Goal: Transaction & Acquisition: Book appointment/travel/reservation

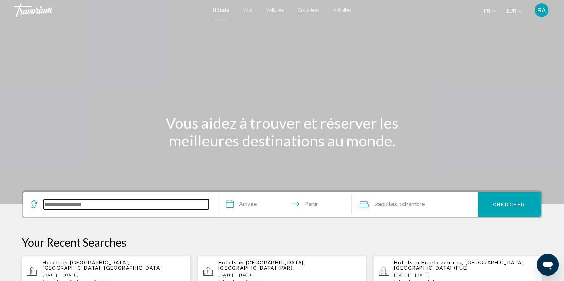
click at [58, 203] on input "Widget de recherche" at bounding box center [126, 204] width 165 height 10
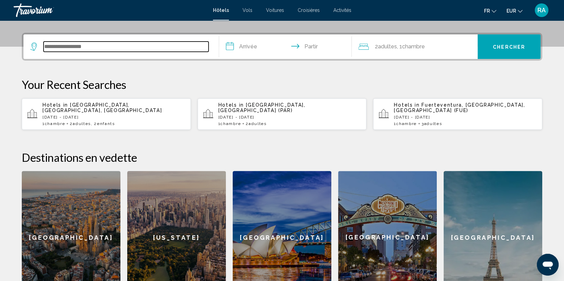
scroll to position [168, 0]
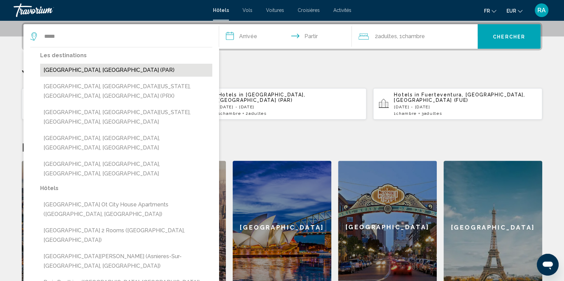
click at [97, 66] on button "[GEOGRAPHIC_DATA], [GEOGRAPHIC_DATA] (PAR)" at bounding box center [126, 70] width 172 height 13
type input "**********"
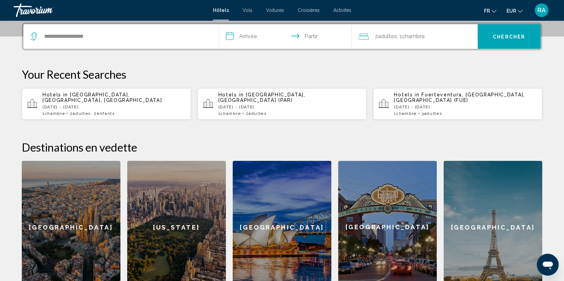
click at [254, 37] on input "**********" at bounding box center [286, 37] width 135 height 27
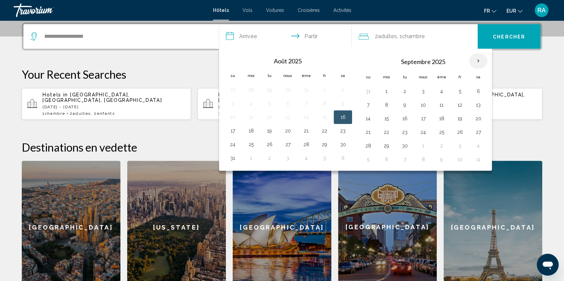
click at [474, 60] on th "Mois prochain" at bounding box center [478, 60] width 18 height 15
click at [382, 102] on button "8" at bounding box center [386, 105] width 11 height 10
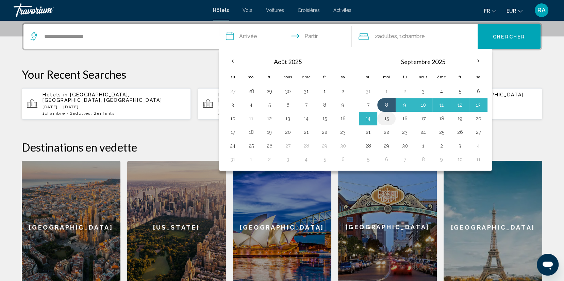
click at [384, 118] on button "15" at bounding box center [386, 119] width 11 height 10
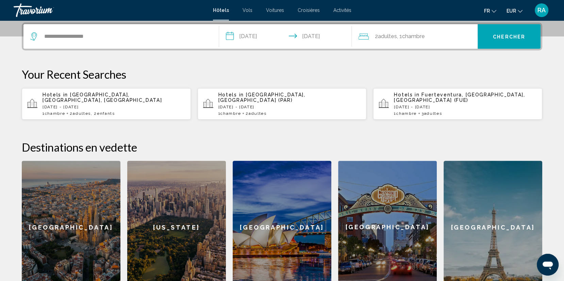
click at [262, 34] on input "**********" at bounding box center [286, 37] width 135 height 27
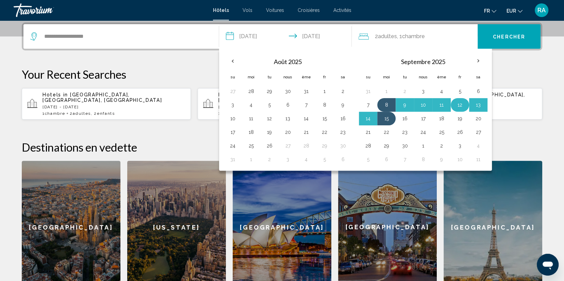
click at [455, 106] on button "12" at bounding box center [460, 105] width 11 height 10
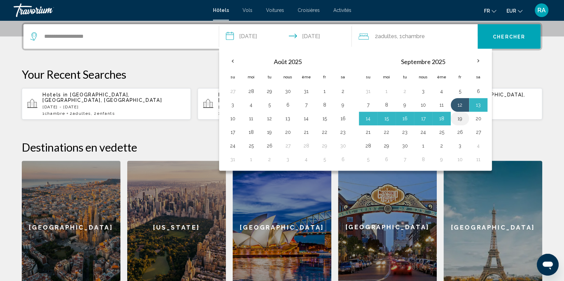
click at [457, 115] on button "19" at bounding box center [460, 119] width 11 height 10
type input "**********"
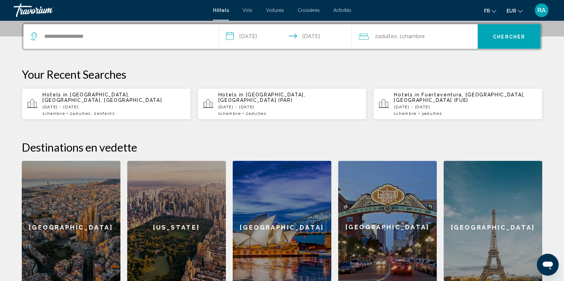
click at [413, 36] on font "Chambre" at bounding box center [413, 36] width 23 height 6
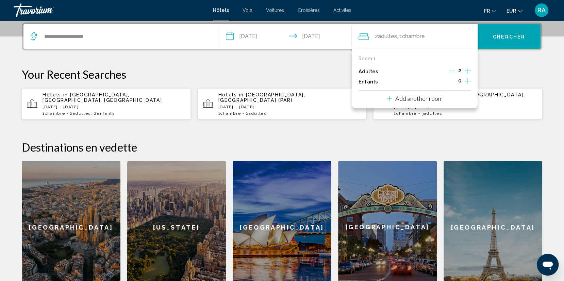
click at [507, 37] on font "Chercher" at bounding box center [509, 36] width 32 height 5
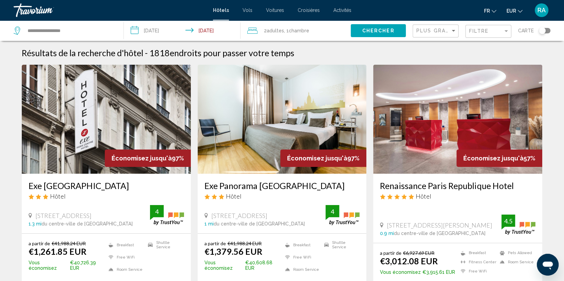
click at [547, 30] on div "Toggle map" at bounding box center [545, 30] width 12 height 5
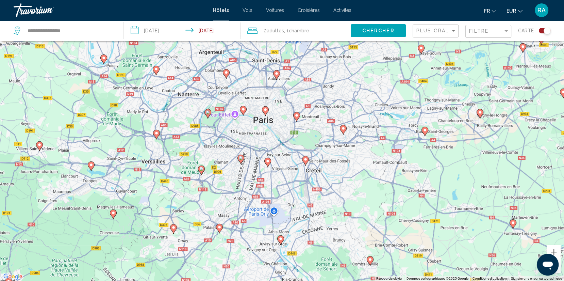
drag, startPoint x: 246, startPoint y: 127, endPoint x: 304, endPoint y: 178, distance: 77.4
click at [304, 178] on div "Pour activer le glissement avec le clavier, appuyez sur Alt+Entrée. Une fois ce…" at bounding box center [282, 140] width 564 height 281
click at [244, 111] on icon "Contenu principal" at bounding box center [244, 109] width 6 height 9
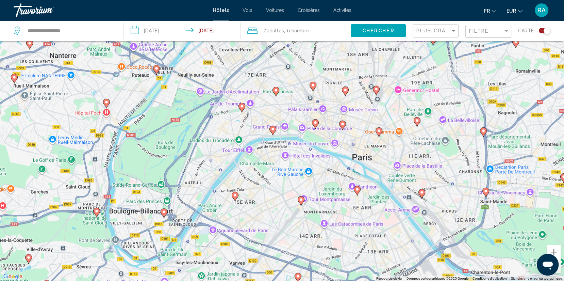
click at [275, 129] on image "Contenu principal" at bounding box center [273, 129] width 4 height 4
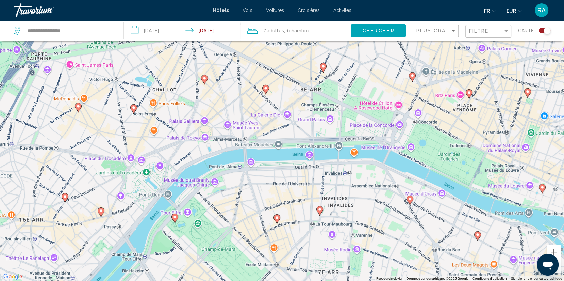
click at [177, 217] on icon "Contenu principal" at bounding box center [175, 217] width 6 height 9
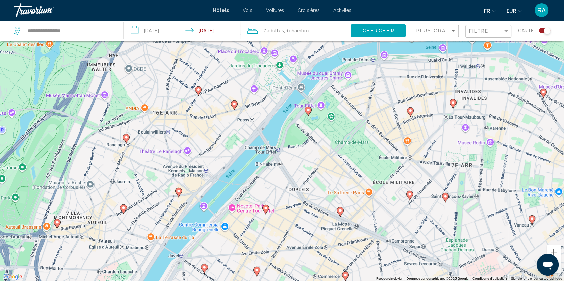
click at [308, 108] on image "Contenu principal" at bounding box center [308, 110] width 4 height 4
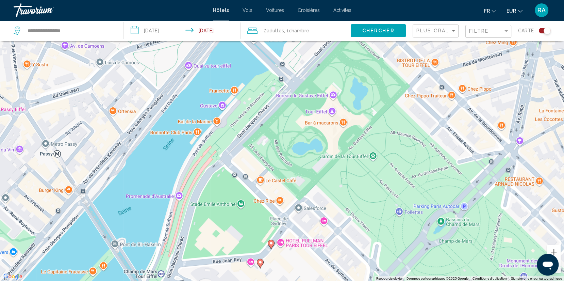
click at [270, 244] on image "Contenu principal" at bounding box center [271, 243] width 4 height 4
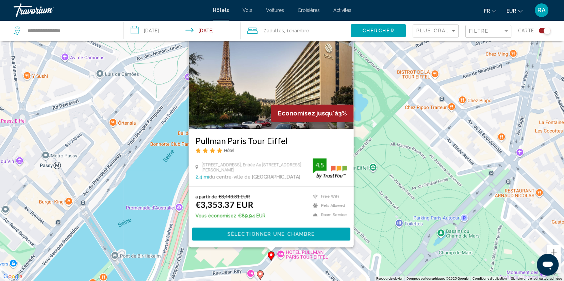
click at [261, 275] on image "Contenu principal" at bounding box center [260, 274] width 4 height 4
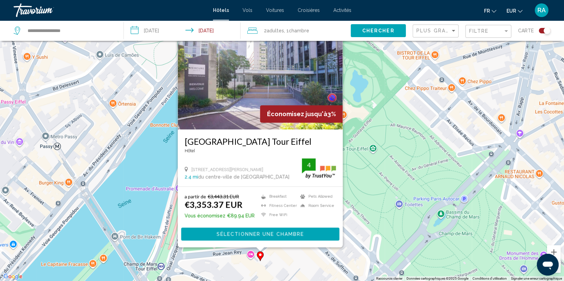
click at [384, 197] on div "Pour activer le glissement avec le clavier, appuyez sur Alt+Entrée. Une fois ce…" at bounding box center [282, 140] width 564 height 281
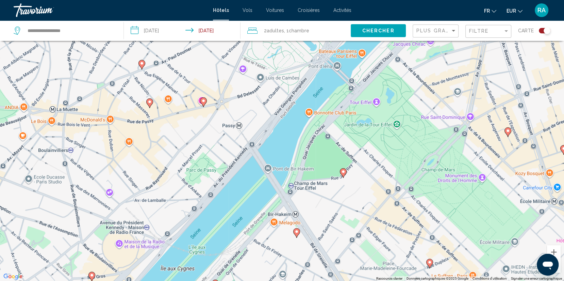
click at [297, 232] on image "Contenu principal" at bounding box center [297, 231] width 4 height 4
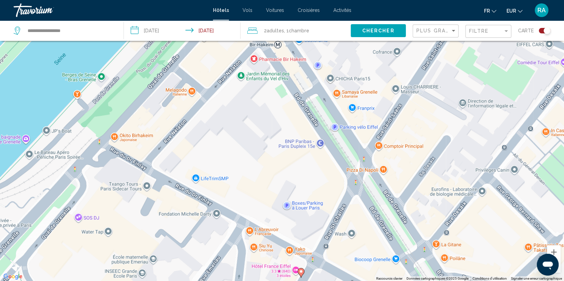
click at [302, 272] on image "Contenu principal" at bounding box center [301, 271] width 4 height 4
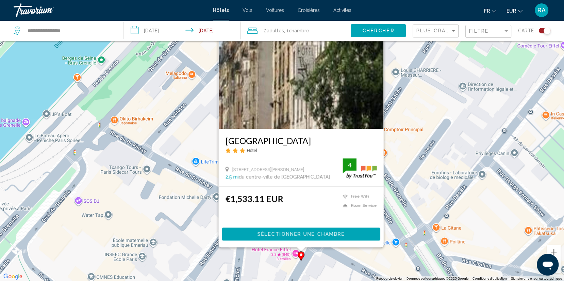
click at [415, 140] on div "Pour activer le glissement avec le clavier, appuyez sur Alt+Entrée. Une fois ce…" at bounding box center [282, 140] width 564 height 281
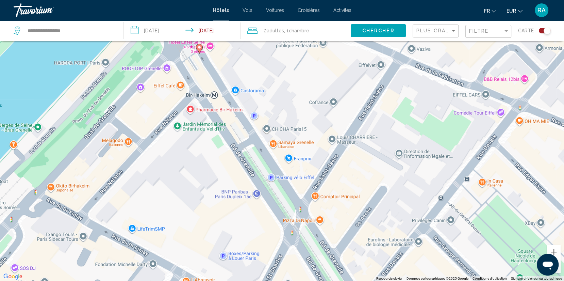
drag, startPoint x: 367, startPoint y: 132, endPoint x: 302, endPoint y: 200, distance: 93.4
click at [303, 200] on div "Pour activer le glissement avec le clavier, appuyez sur Alt+Entrée. Une fois ce…" at bounding box center [282, 140] width 564 height 281
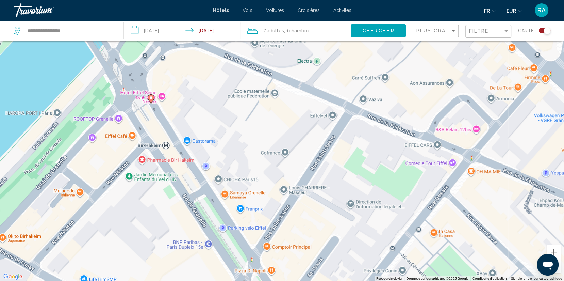
drag, startPoint x: 302, startPoint y: 200, endPoint x: 254, endPoint y: 250, distance: 69.3
click at [254, 250] on div "Pour activer le glissement avec le clavier, appuyez sur Alt+Entrée. Une fois ce…" at bounding box center [282, 140] width 564 height 281
click at [152, 96] on image "Contenu principal" at bounding box center [151, 97] width 4 height 4
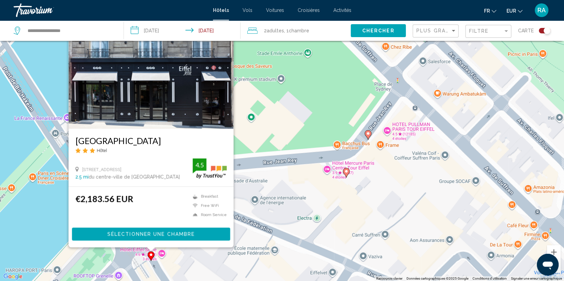
click at [346, 171] on image "Contenu principal" at bounding box center [346, 171] width 4 height 4
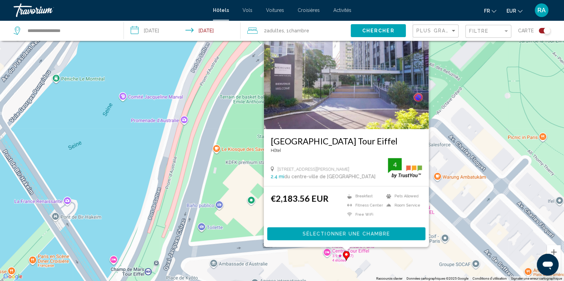
click at [440, 195] on div "Pour activer le glissement avec le clavier, appuyez sur Alt+Entrée. Une fois ce…" at bounding box center [282, 140] width 564 height 281
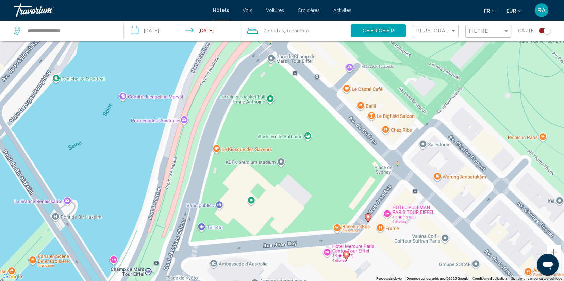
click at [369, 216] on image "Contenu principal" at bounding box center [368, 216] width 4 height 4
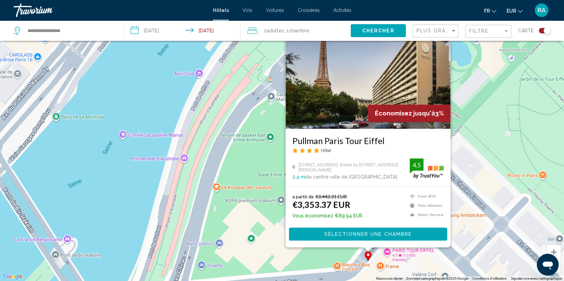
click at [264, 231] on div "Pour activer le glissement avec le clavier, appuyez sur Alt+Entrée. Une fois ce…" at bounding box center [282, 140] width 564 height 281
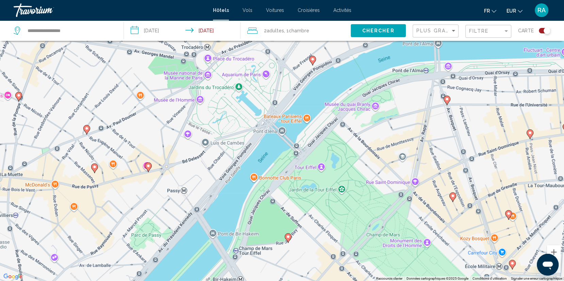
click at [442, 27] on div "Plus grandes économies" at bounding box center [437, 31] width 40 height 13
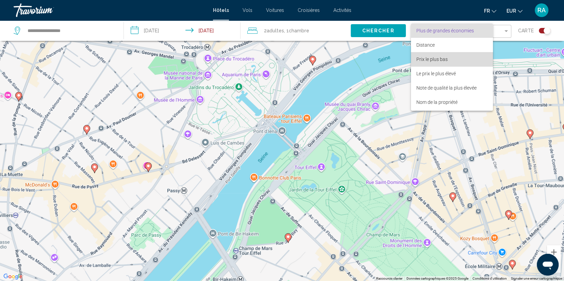
click at [436, 60] on font "Prix le plus bas" at bounding box center [432, 58] width 31 height 5
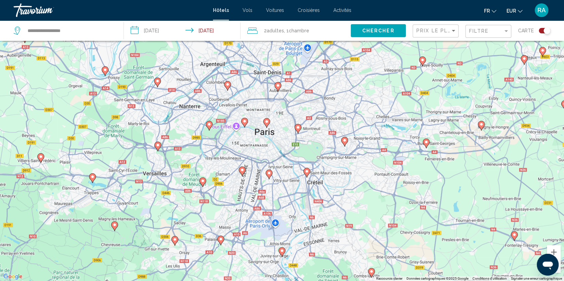
click at [210, 125] on image "Contenu principal" at bounding box center [209, 124] width 4 height 4
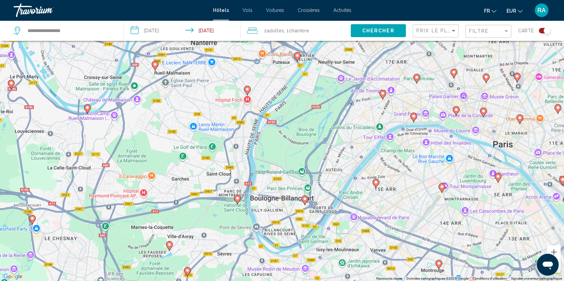
click at [305, 199] on image "Contenu principal" at bounding box center [305, 199] width 4 height 4
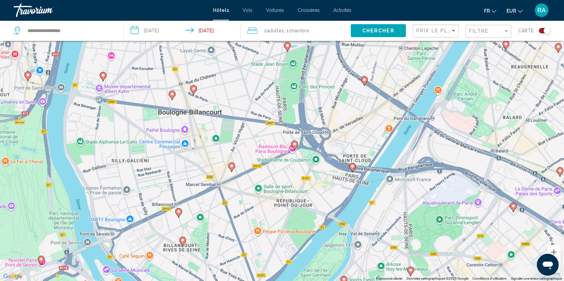
click at [295, 143] on image "Contenu principal" at bounding box center [295, 144] width 4 height 4
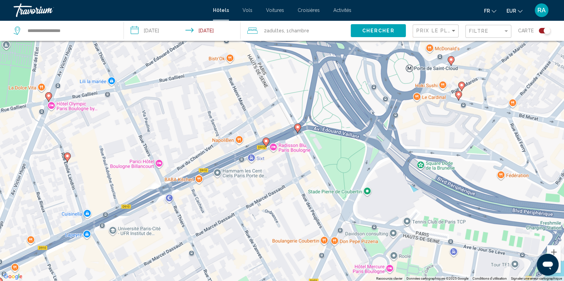
click at [297, 128] on image "Contenu principal" at bounding box center [298, 127] width 4 height 4
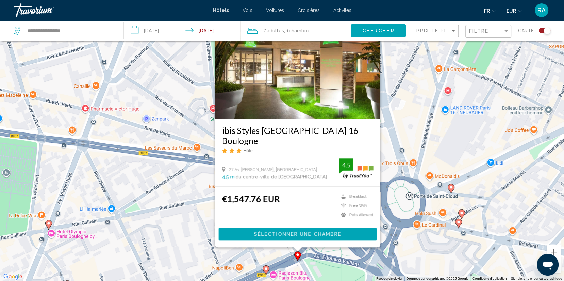
click at [265, 268] on image "Contenu principal" at bounding box center [266, 268] width 4 height 4
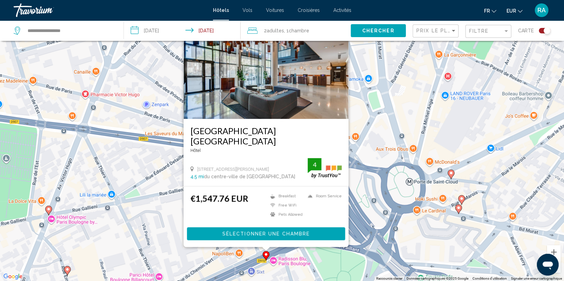
click at [331, 136] on h3 "[GEOGRAPHIC_DATA] [GEOGRAPHIC_DATA]" at bounding box center [266, 136] width 151 height 20
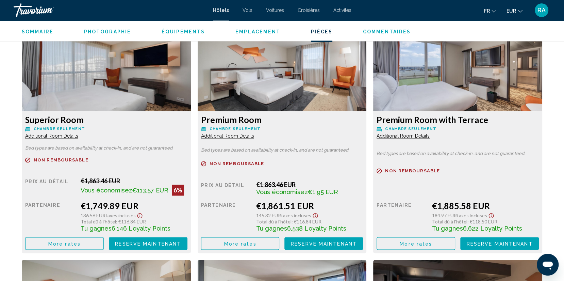
scroll to position [939, 0]
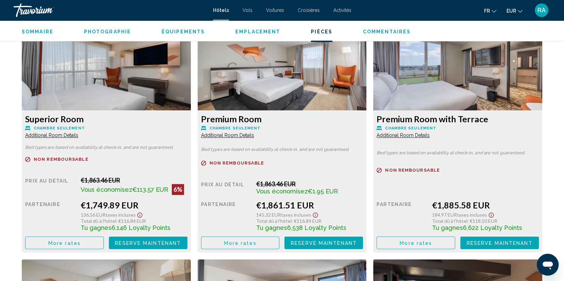
click at [78, 240] on span "More rates" at bounding box center [64, 242] width 32 height 5
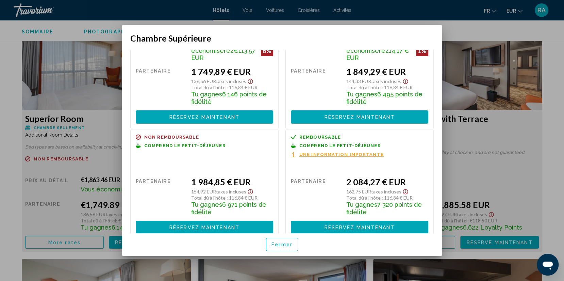
scroll to position [66, 0]
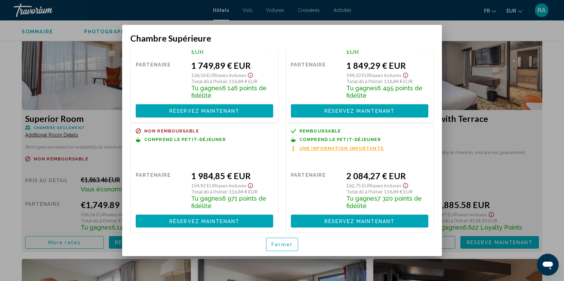
click at [277, 244] on font "Fermer" at bounding box center [282, 244] width 21 height 5
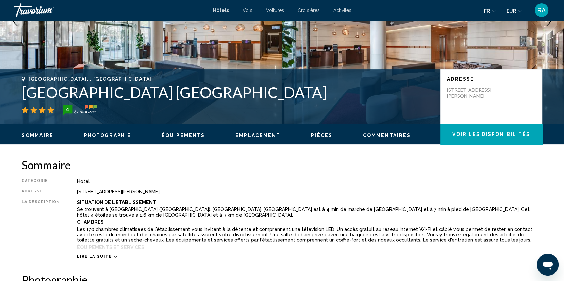
scroll to position [0, 0]
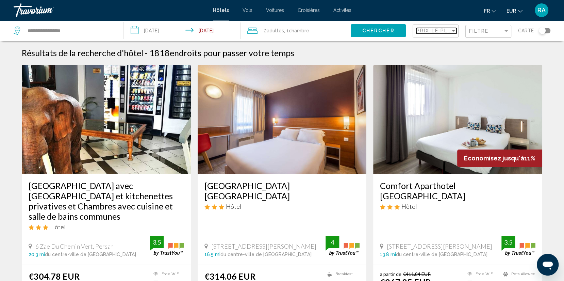
click at [447, 31] on span "Prix le plus bas" at bounding box center [443, 30] width 53 height 5
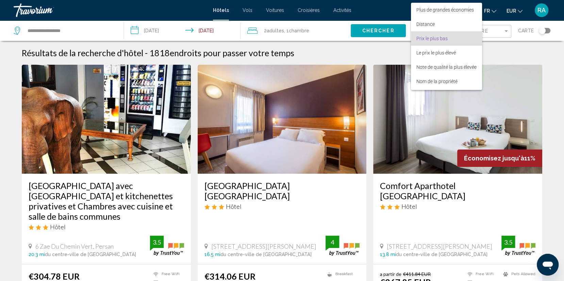
scroll to position [7, 0]
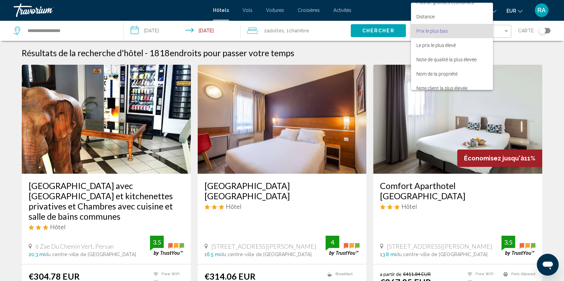
click at [446, 30] on font "Prix le plus bas" at bounding box center [432, 30] width 31 height 5
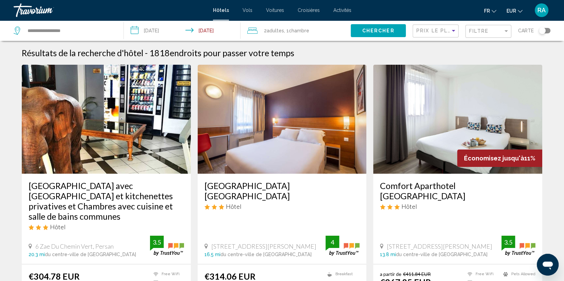
click at [504, 55] on div "Résultats de la recherche d'hôtel - 1818 endroits pour passer votre temps" at bounding box center [282, 53] width 521 height 10
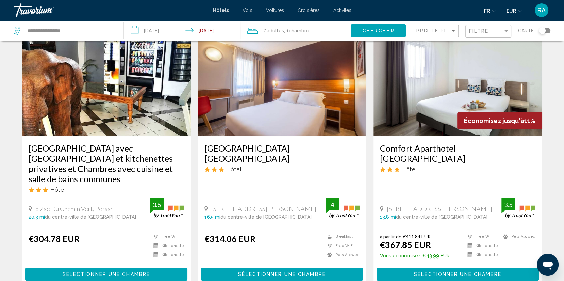
scroll to position [42, 0]
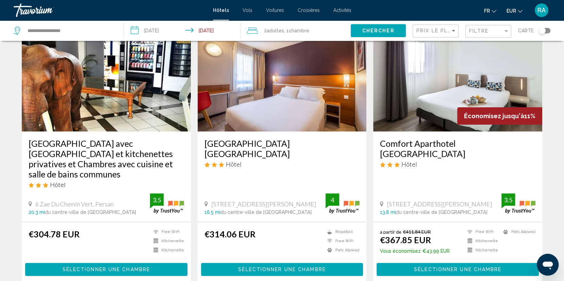
click at [246, 142] on h3 "[GEOGRAPHIC_DATA] [GEOGRAPHIC_DATA]" at bounding box center [283, 148] width 156 height 20
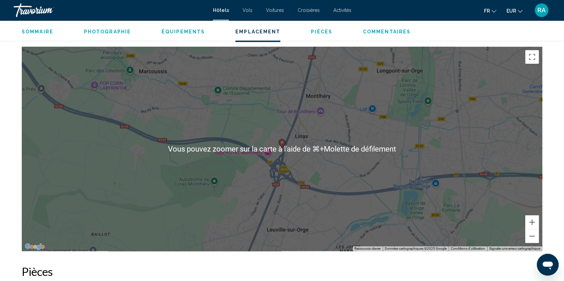
scroll to position [641, 0]
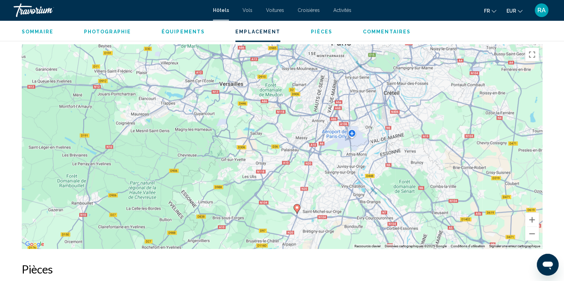
drag, startPoint x: 376, startPoint y: 127, endPoint x: 349, endPoint y: 171, distance: 51.5
click at [349, 171] on div "Pour activer le glissement avec le clavier, appuyez sur Alt+Entrée. Une fois ce…" at bounding box center [282, 146] width 521 height 204
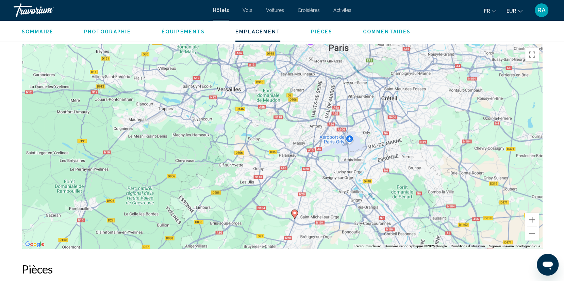
drag, startPoint x: 338, startPoint y: 183, endPoint x: 337, endPoint y: 188, distance: 4.5
click at [337, 188] on div "Pour activer le glissement avec le clavier, appuyez sur Alt+Entrée. Une fois ce…" at bounding box center [282, 146] width 521 height 204
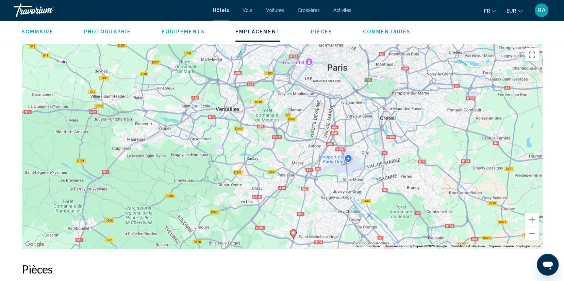
drag, startPoint x: 352, startPoint y: 142, endPoint x: 351, endPoint y: 158, distance: 16.4
click at [351, 159] on div "Pour activer le glissement avec le clavier, appuyez sur Alt+Entrée. Une fois ce…" at bounding box center [282, 146] width 521 height 204
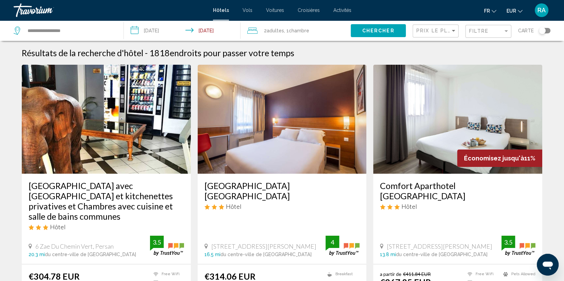
click at [398, 186] on h3 "Comfort Aparthotel [GEOGRAPHIC_DATA]" at bounding box center [458, 190] width 156 height 20
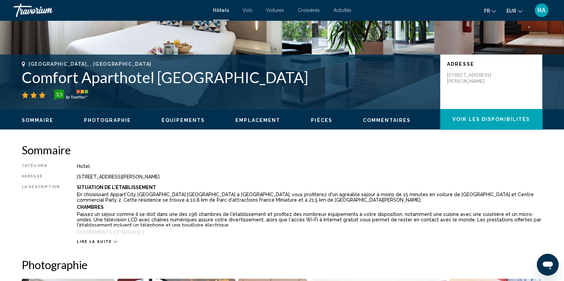
scroll to position [137, 0]
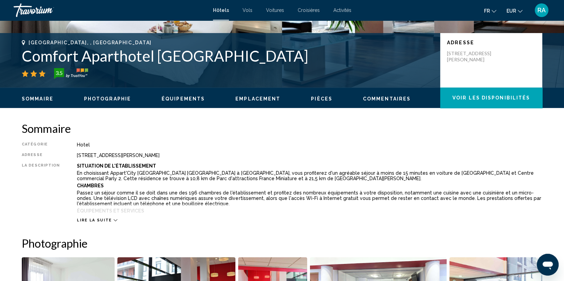
click at [88, 217] on button "Lire la suite" at bounding box center [97, 219] width 40 height 5
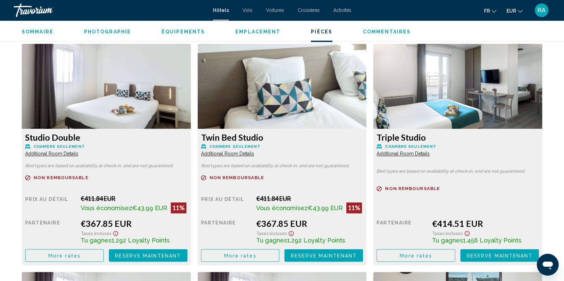
scroll to position [945, 0]
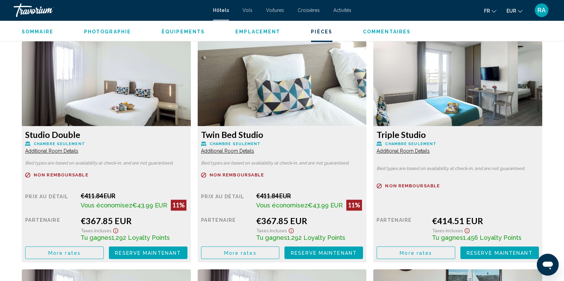
click at [96, 248] on button "More rates" at bounding box center [64, 252] width 79 height 13
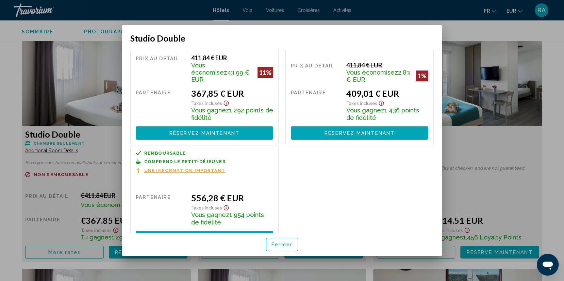
scroll to position [46, 0]
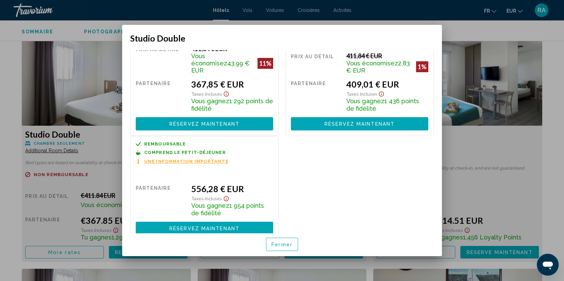
click at [275, 242] on font "Fermer" at bounding box center [282, 244] width 21 height 5
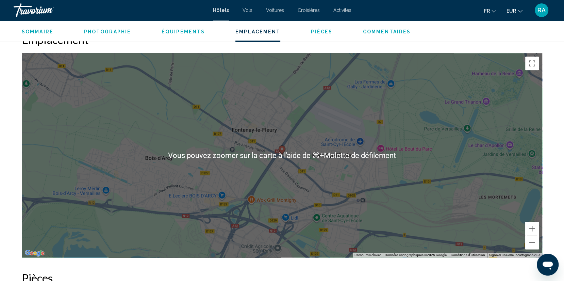
scroll to position [650, 0]
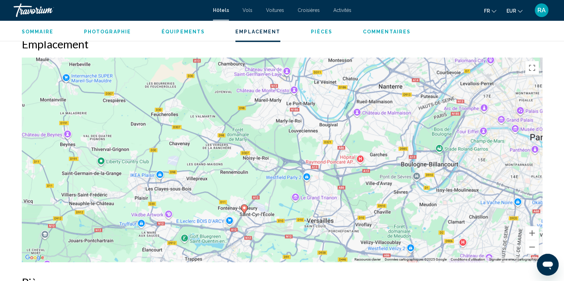
drag, startPoint x: 361, startPoint y: 127, endPoint x: 299, endPoint y: 194, distance: 90.8
click at [299, 194] on div "Pour activer le glissement avec le clavier, appuyez sur Alt+Entrée. Une fois ce…" at bounding box center [282, 160] width 521 height 204
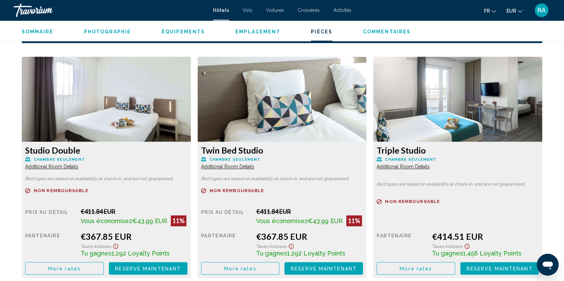
scroll to position [931, 0]
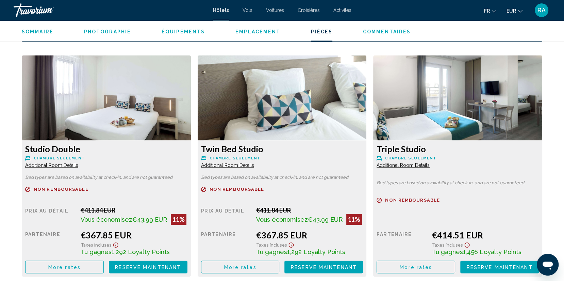
click at [69, 164] on span "Additional Room Details" at bounding box center [51, 164] width 53 height 5
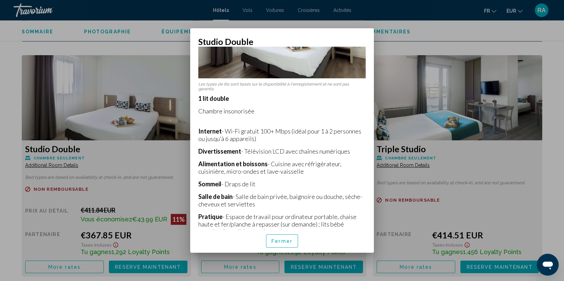
scroll to position [132, 0]
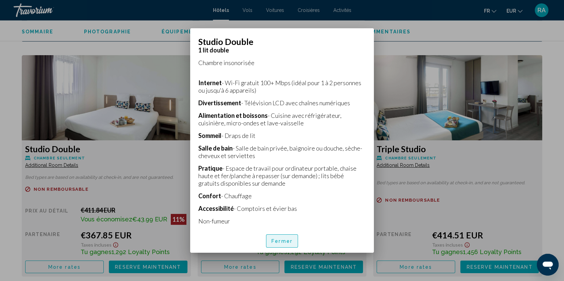
click at [276, 244] on font "Fermer" at bounding box center [282, 241] width 21 height 5
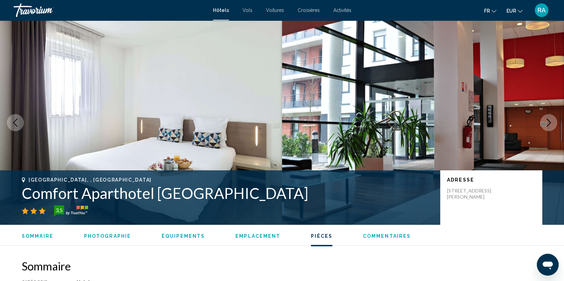
scroll to position [931, 0]
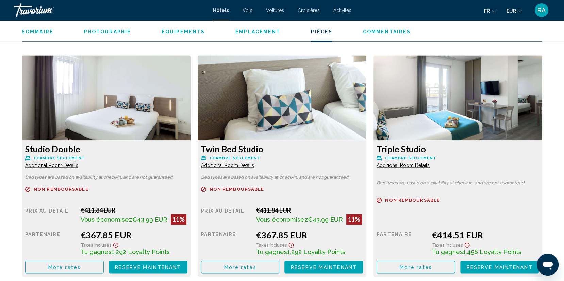
click at [82, 267] on button "More rates" at bounding box center [64, 266] width 79 height 13
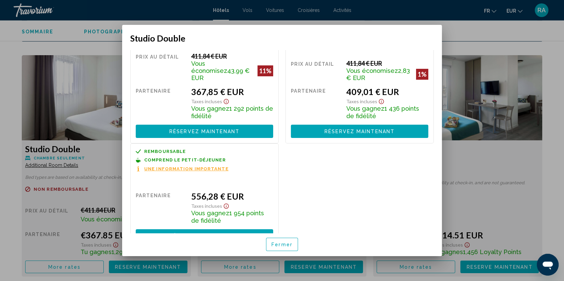
scroll to position [46, 0]
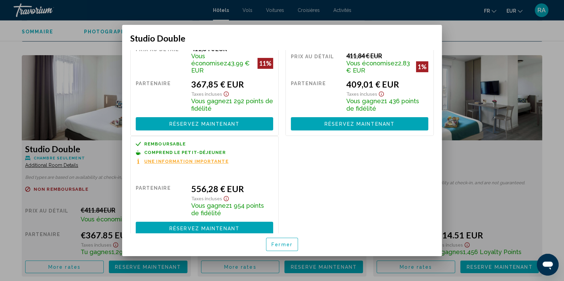
click at [283, 247] on font "Fermer" at bounding box center [282, 244] width 21 height 5
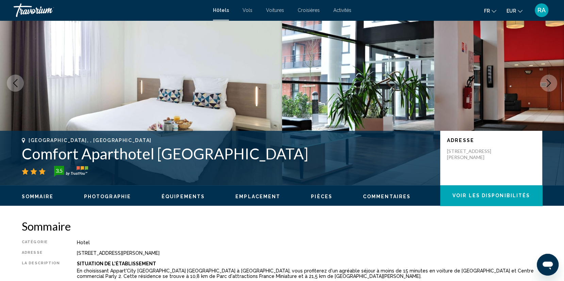
scroll to position [39, 0]
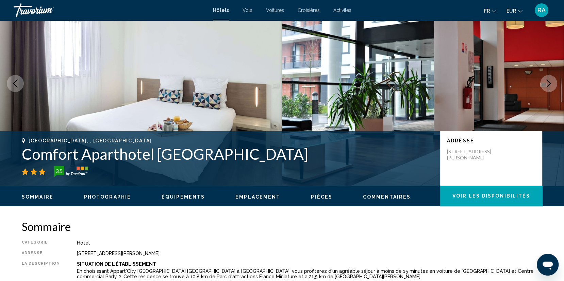
drag, startPoint x: 448, startPoint y: 149, endPoint x: 469, endPoint y: 170, distance: 30.3
click at [469, 170] on div "Adresse [STREET_ADDRESS][PERSON_NAME]" at bounding box center [491, 158] width 102 height 54
copy p "[STREET_ADDRESS][PERSON_NAME]"
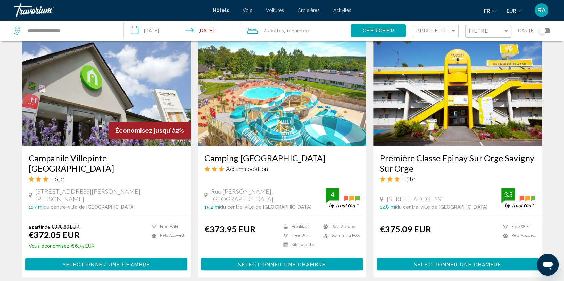
scroll to position [282, 0]
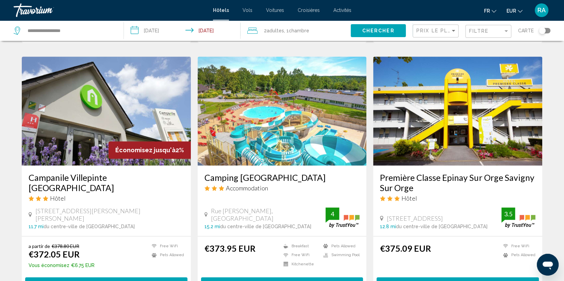
click at [108, 175] on h3 "Campanile Villepinte [GEOGRAPHIC_DATA]" at bounding box center [107, 182] width 156 height 20
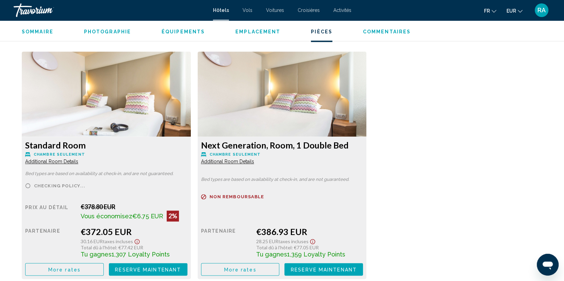
scroll to position [920, 0]
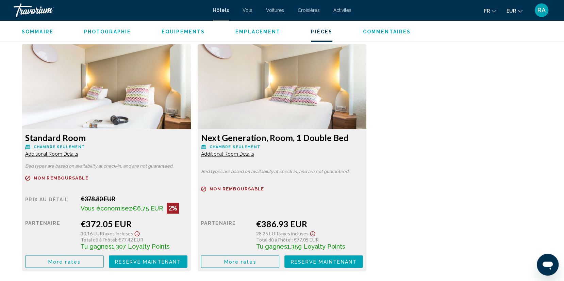
click at [85, 260] on button "More rates" at bounding box center [64, 261] width 79 height 13
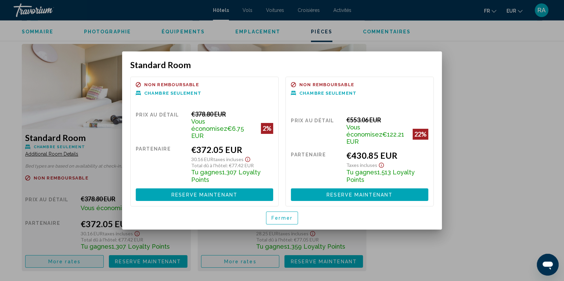
scroll to position [0, 0]
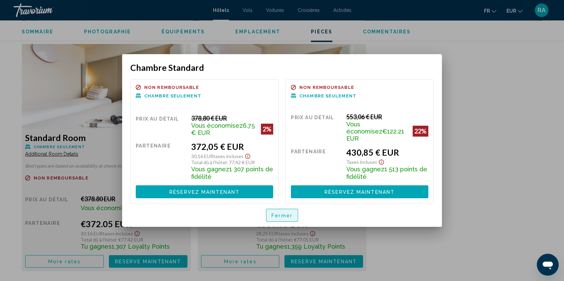
click at [286, 216] on font "Fermer" at bounding box center [282, 215] width 21 height 5
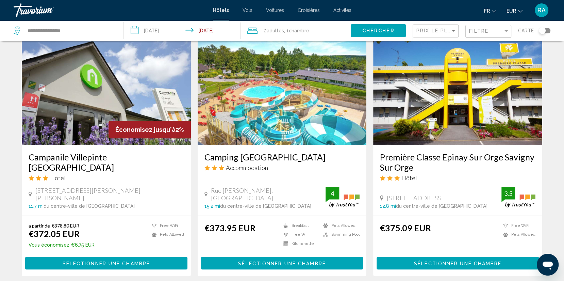
scroll to position [306, 0]
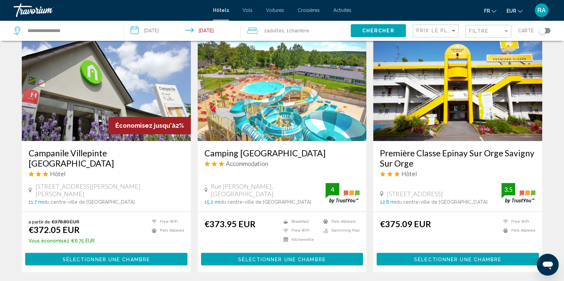
click at [413, 154] on h3 "Première Classe Epinay Sur Orge Savigny Sur Orge" at bounding box center [458, 158] width 156 height 20
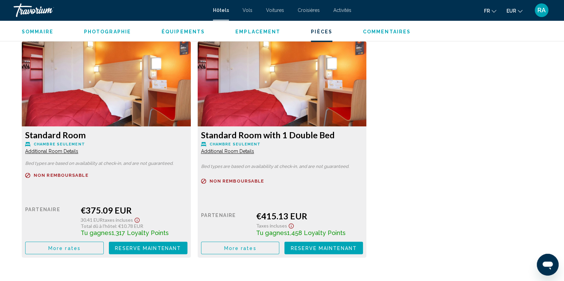
scroll to position [924, 0]
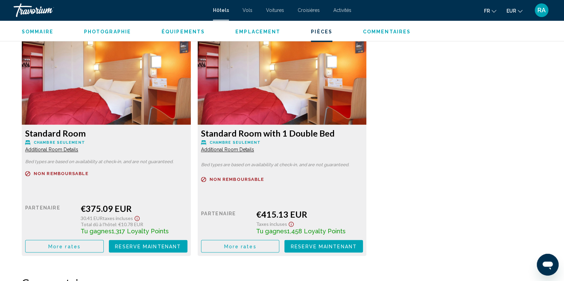
click at [80, 245] on span "More rates" at bounding box center [64, 245] width 32 height 5
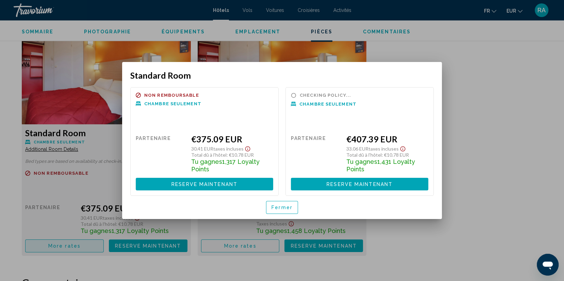
scroll to position [0, 0]
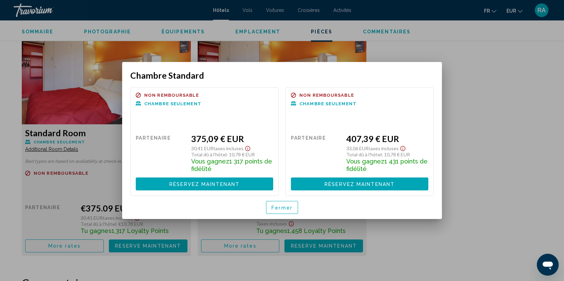
click at [281, 205] on font "Fermer" at bounding box center [282, 207] width 21 height 5
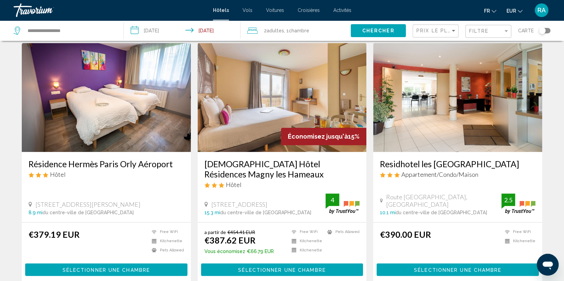
scroll to position [550, 0]
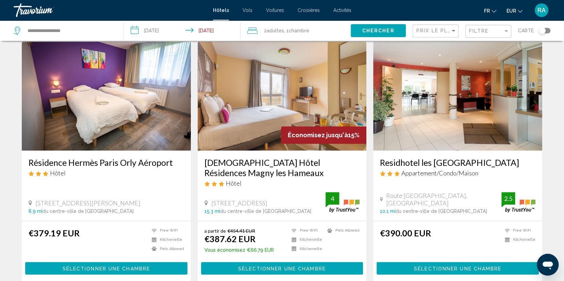
click at [128, 159] on h3 "Résidence Hermès Paris Orly Aéroport" at bounding box center [107, 162] width 156 height 10
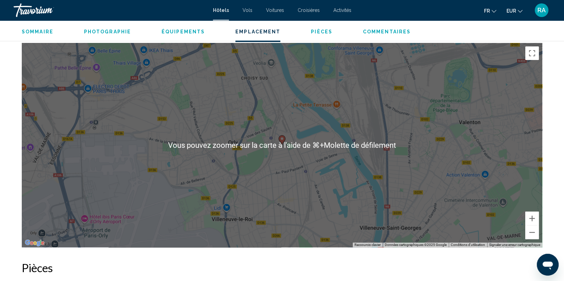
scroll to position [643, 0]
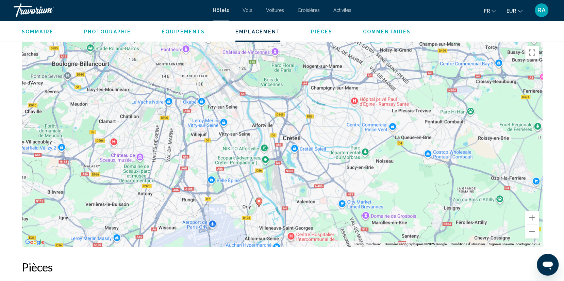
drag, startPoint x: 359, startPoint y: 119, endPoint x: 336, endPoint y: 126, distance: 23.7
click at [336, 126] on div "Pour activer le glissement avec le clavier, appuyez sur Alt+Entrée. Une fois ce…" at bounding box center [282, 144] width 521 height 204
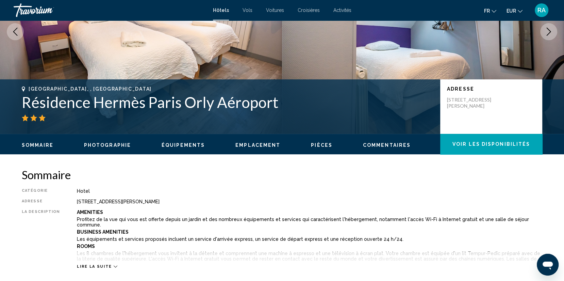
scroll to position [0, 0]
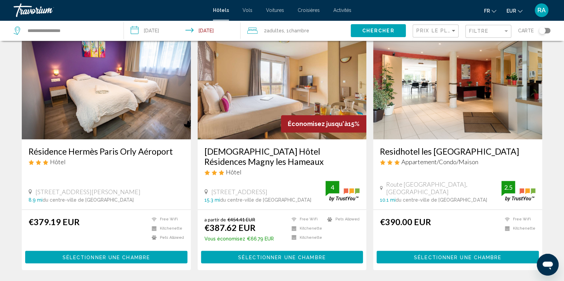
scroll to position [562, 0]
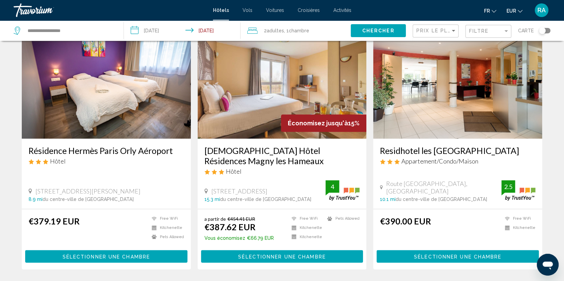
click at [231, 155] on h3 "[DEMOGRAPHIC_DATA] Hôtel Résidences Magny les Hameaux" at bounding box center [283, 155] width 156 height 20
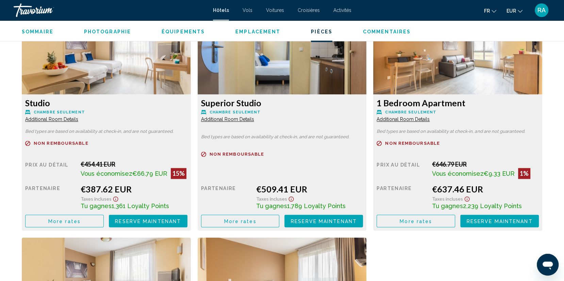
scroll to position [957, 0]
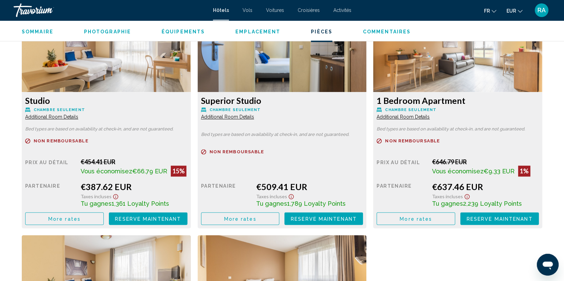
click at [69, 214] on button "More rates" at bounding box center [64, 218] width 79 height 13
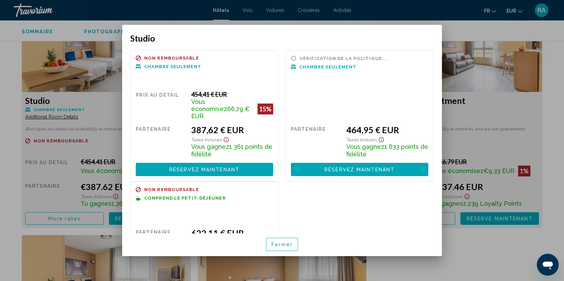
scroll to position [44, 0]
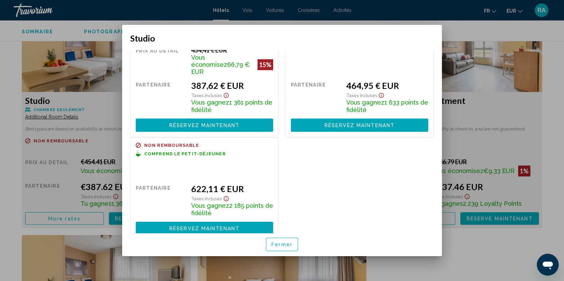
click at [285, 244] on font "Fermer" at bounding box center [282, 244] width 21 height 5
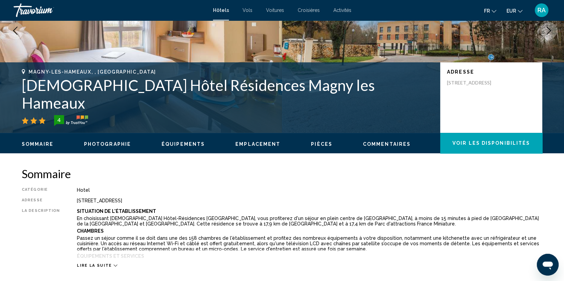
scroll to position [0, 0]
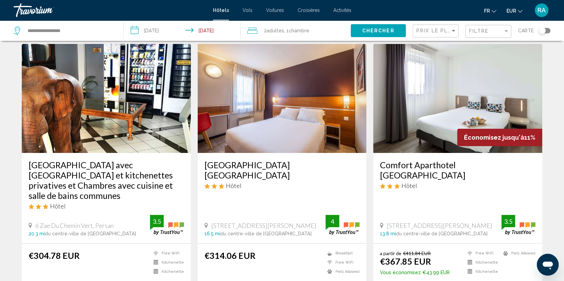
scroll to position [27, 0]
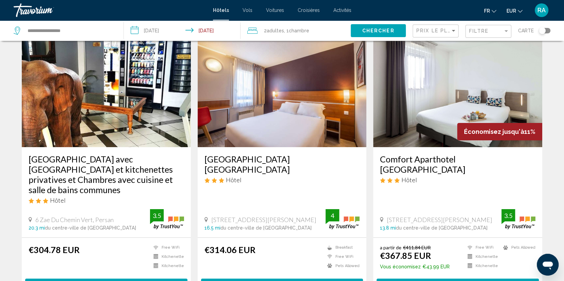
click at [287, 157] on h3 "[GEOGRAPHIC_DATA] [GEOGRAPHIC_DATA]" at bounding box center [283, 164] width 156 height 20
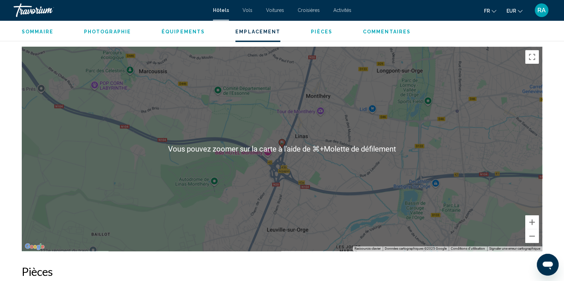
scroll to position [642, 0]
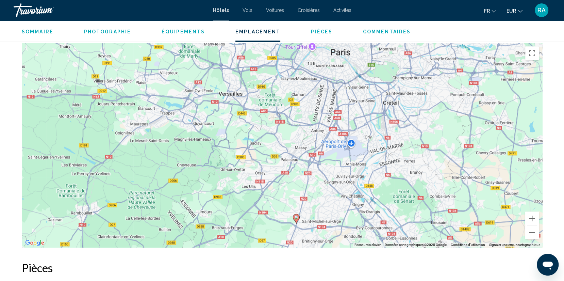
drag, startPoint x: 349, startPoint y: 127, endPoint x: 333, endPoint y: 196, distance: 71.4
click at [333, 197] on div "Pour activer le glissement avec le clavier, appuyez sur Alt+Entrée. Une fois ce…" at bounding box center [282, 145] width 521 height 204
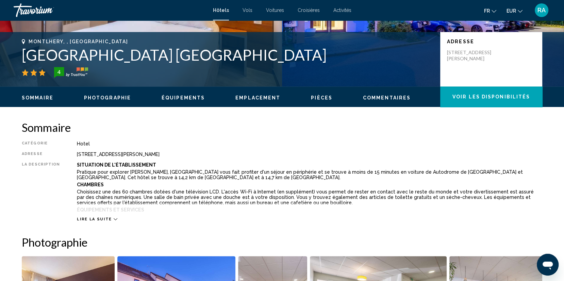
scroll to position [106, 0]
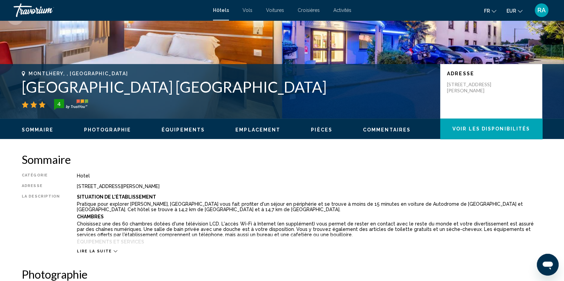
click at [490, 83] on p "[STREET_ADDRESS][PERSON_NAME]" at bounding box center [474, 87] width 54 height 12
copy p "[STREET_ADDRESS][PERSON_NAME]"
click at [161, 162] on h2 "Sommaire" at bounding box center [282, 159] width 521 height 14
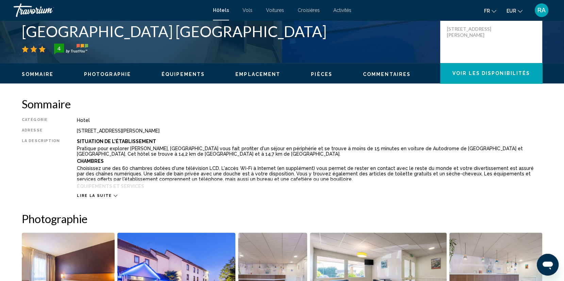
scroll to position [161, 0]
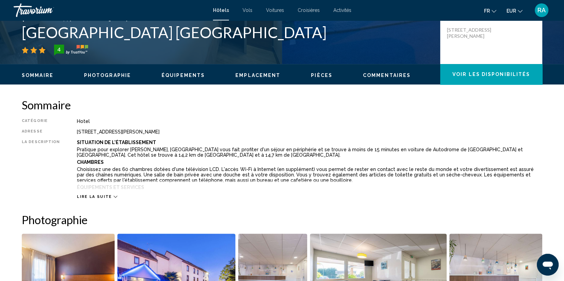
click at [100, 197] on span "Lire la suite" at bounding box center [94, 196] width 35 height 4
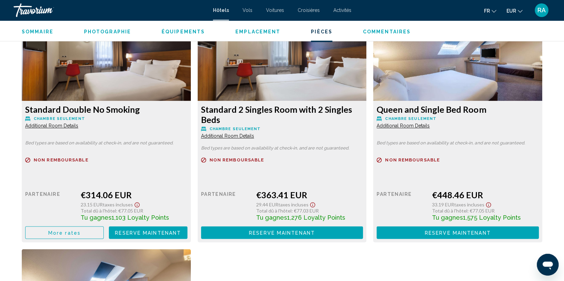
scroll to position [991, 0]
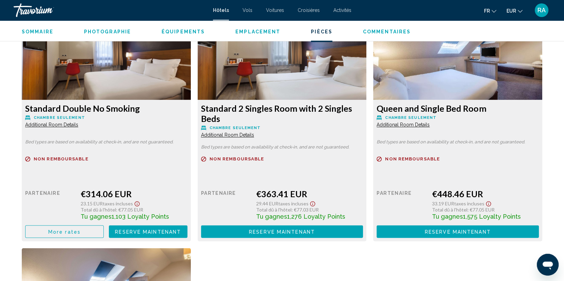
click at [76, 230] on span "More rates" at bounding box center [64, 231] width 32 height 5
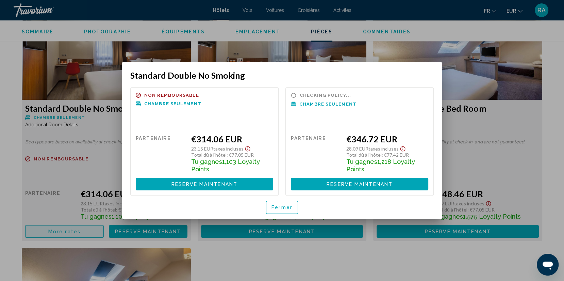
scroll to position [0, 0]
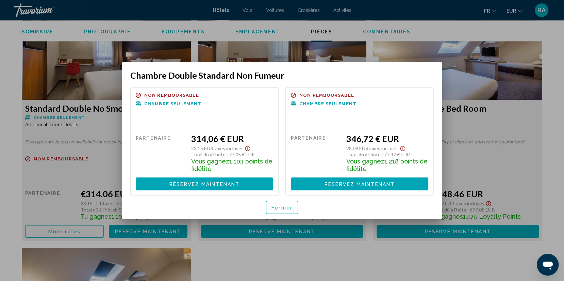
click at [278, 209] on font "Fermer" at bounding box center [282, 207] width 21 height 5
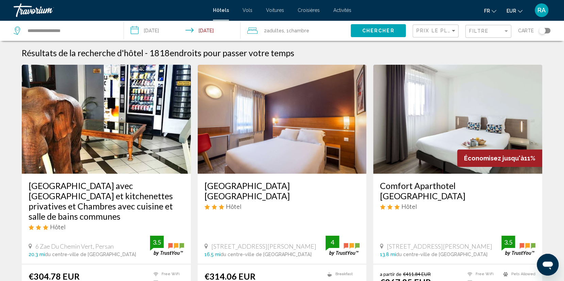
click at [403, 184] on h3 "Comfort Aparthotel [GEOGRAPHIC_DATA]" at bounding box center [458, 190] width 156 height 20
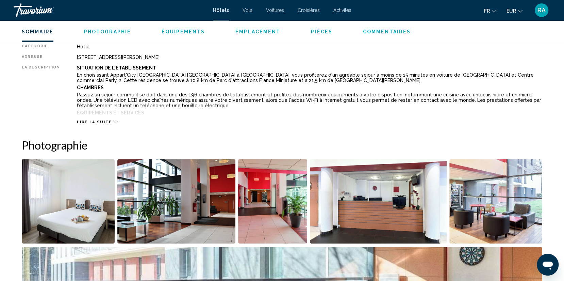
scroll to position [230, 0]
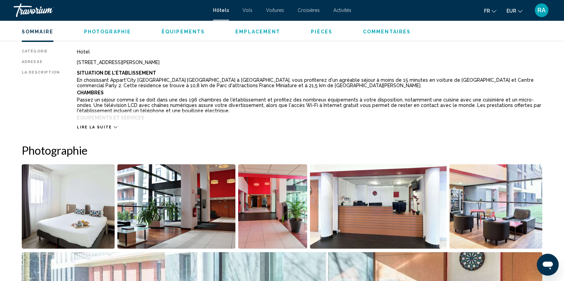
click at [101, 126] on span "Lire la suite" at bounding box center [94, 127] width 35 height 4
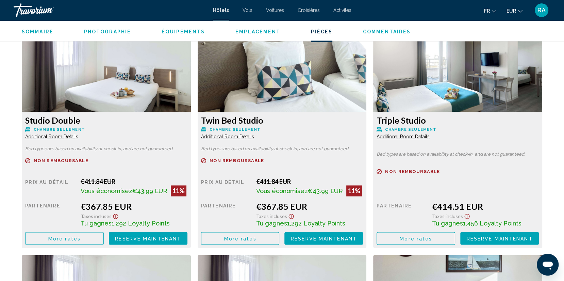
scroll to position [960, 0]
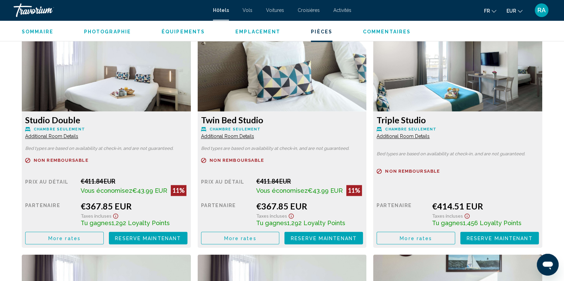
click at [74, 239] on span "More rates" at bounding box center [64, 237] width 32 height 5
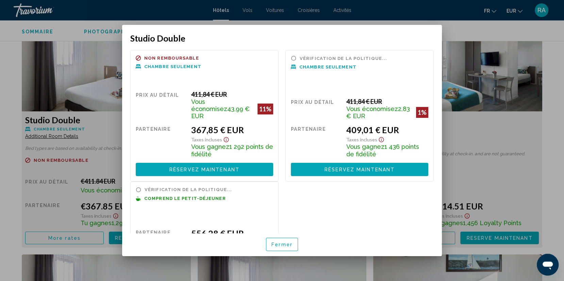
scroll to position [45, 0]
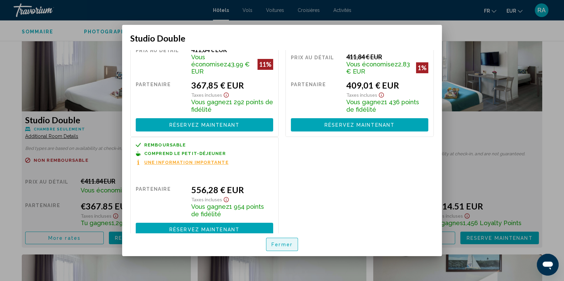
click at [281, 246] on font "Fermer" at bounding box center [282, 244] width 21 height 5
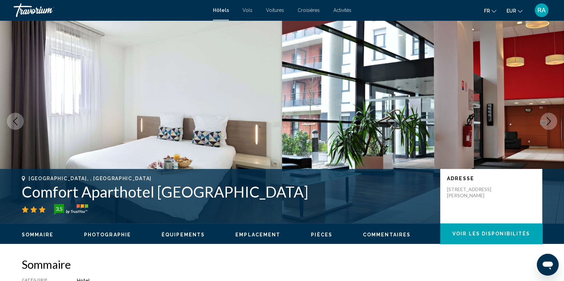
scroll to position [0, 0]
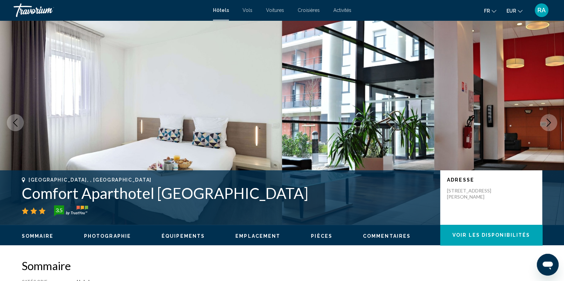
click at [206, 196] on h1 "Comfort Aparthotel [GEOGRAPHIC_DATA]" at bounding box center [228, 193] width 412 height 18
copy div "Comfort Aparthotel [GEOGRAPHIC_DATA]"
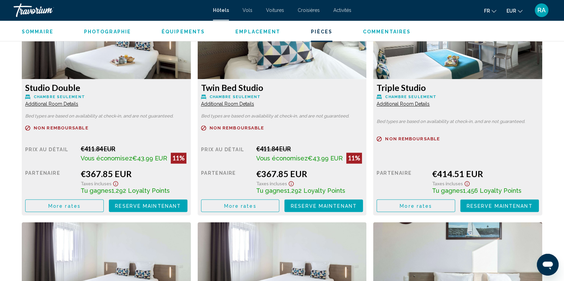
scroll to position [982, 0]
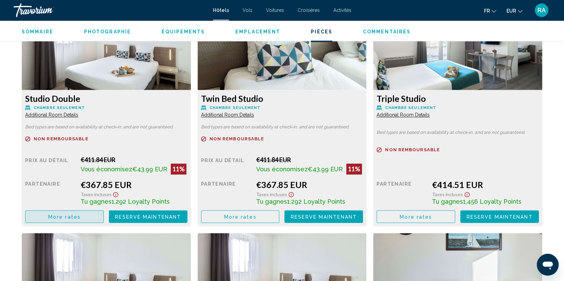
click at [76, 216] on span "More rates" at bounding box center [64, 216] width 32 height 5
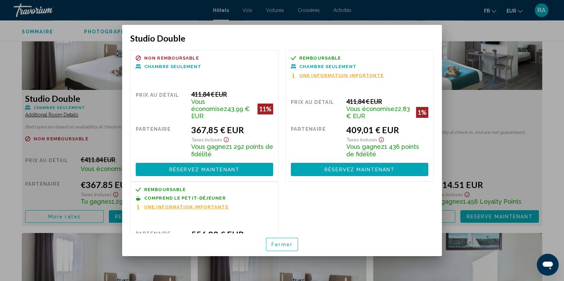
scroll to position [46, 0]
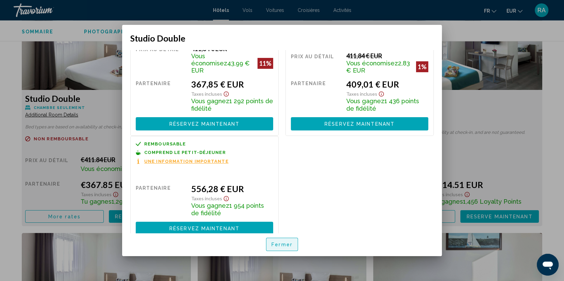
click at [285, 246] on font "Fermer" at bounding box center [282, 244] width 21 height 5
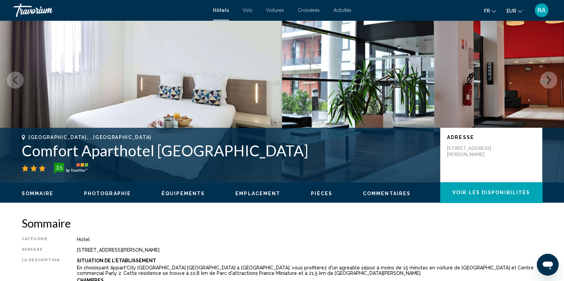
scroll to position [0, 0]
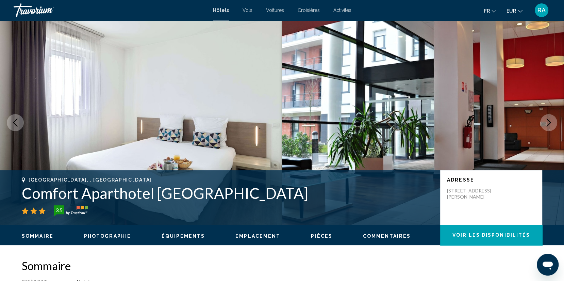
click at [344, 185] on h1 "Comfort Aparthotel [GEOGRAPHIC_DATA]" at bounding box center [228, 193] width 412 height 18
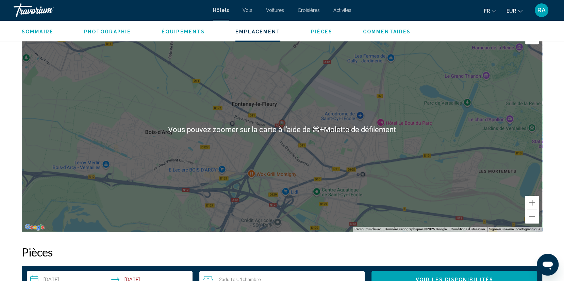
scroll to position [675, 0]
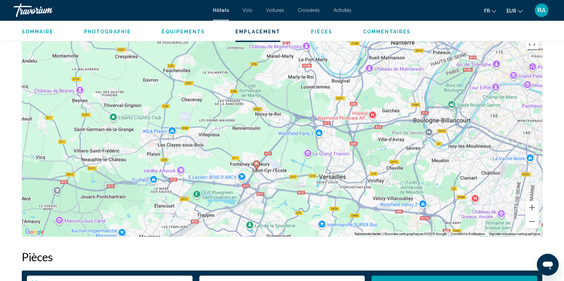
drag, startPoint x: 381, startPoint y: 155, endPoint x: 294, endPoint y: 188, distance: 93.6
click at [294, 188] on div "Pour activer le glissement avec le clavier, appuyez sur Alt+Entrée. Une fois ce…" at bounding box center [282, 134] width 521 height 204
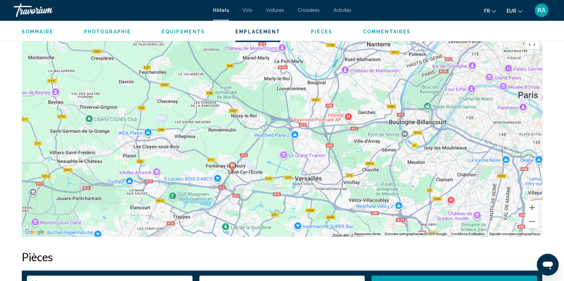
drag, startPoint x: 294, startPoint y: 188, endPoint x: 269, endPoint y: 190, distance: 24.9
click at [269, 190] on div "Pour activer le glissement avec le clavier, appuyez sur Alt+Entrée. Une fois ce…" at bounding box center [282, 134] width 521 height 204
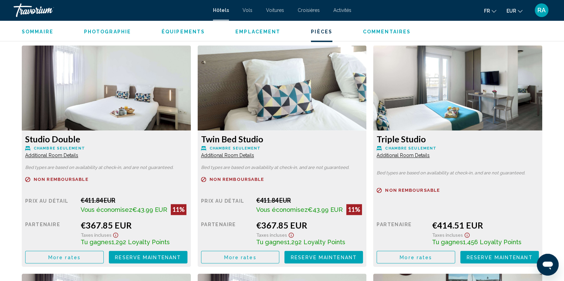
scroll to position [946, 0]
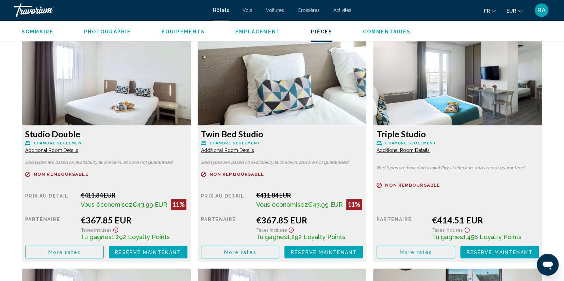
click at [57, 253] on span "More rates" at bounding box center [64, 251] width 32 height 5
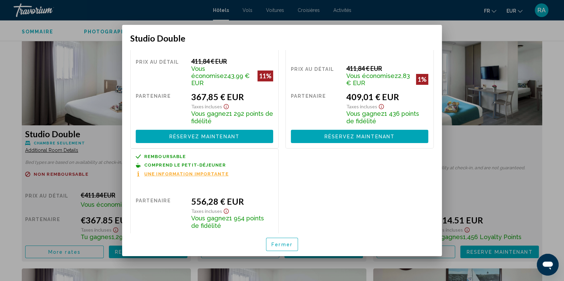
scroll to position [46, 0]
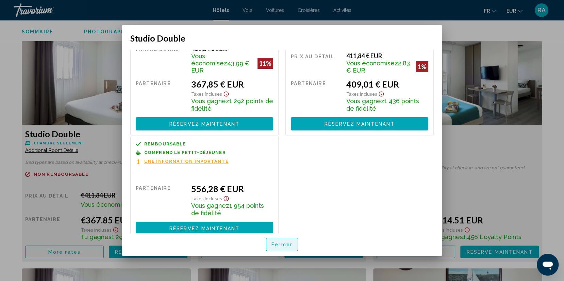
click at [283, 240] on button "Fermer" at bounding box center [282, 244] width 32 height 13
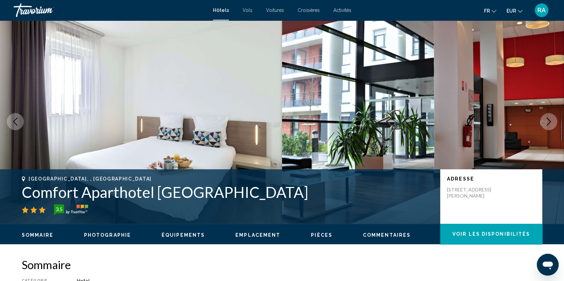
scroll to position [0, 0]
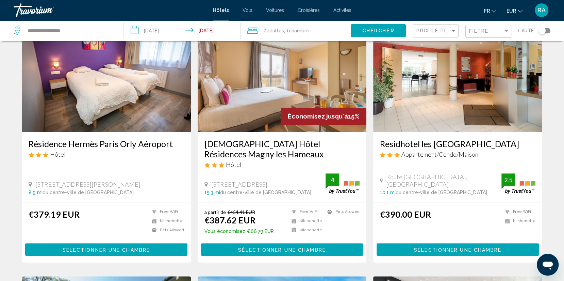
scroll to position [576, 0]
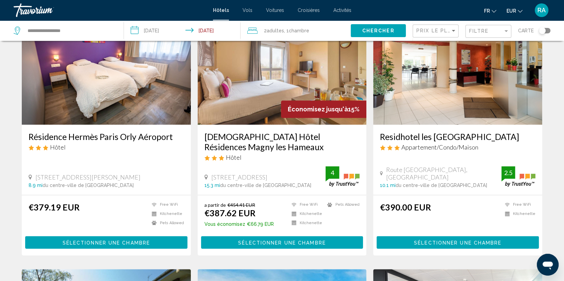
click at [252, 135] on h3 "[DEMOGRAPHIC_DATA] Hôtel Résidences Magny les Hameaux" at bounding box center [283, 141] width 156 height 20
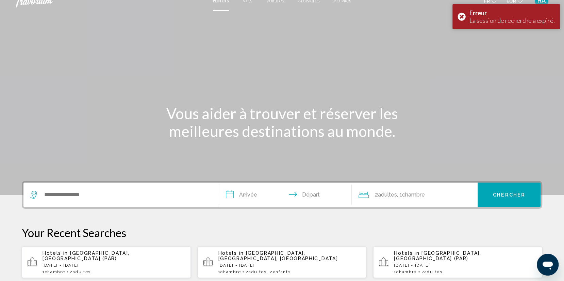
scroll to position [10, 0]
click at [98, 262] on p "[DATE] - [DATE]" at bounding box center [114, 264] width 143 height 5
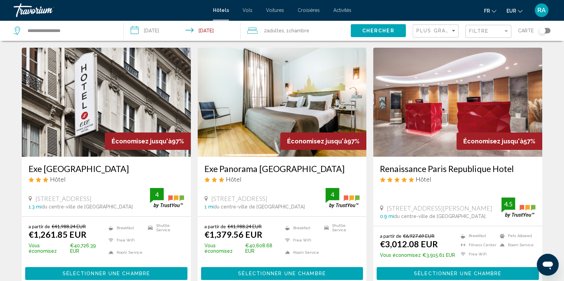
scroll to position [17, 0]
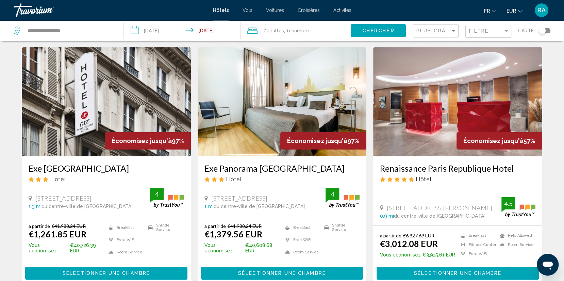
click at [259, 166] on h3 "Exe Panorama [GEOGRAPHIC_DATA]" at bounding box center [283, 168] width 156 height 10
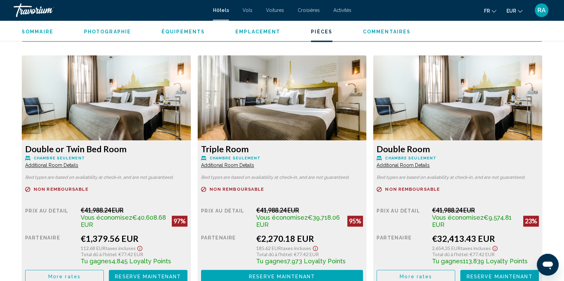
scroll to position [928, 0]
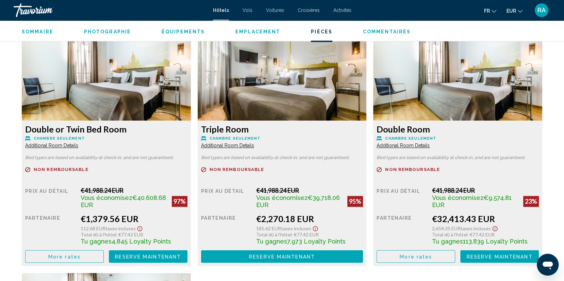
click at [73, 254] on span "More rates" at bounding box center [64, 256] width 32 height 5
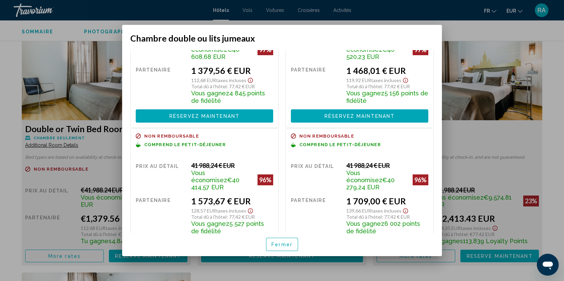
scroll to position [70, 0]
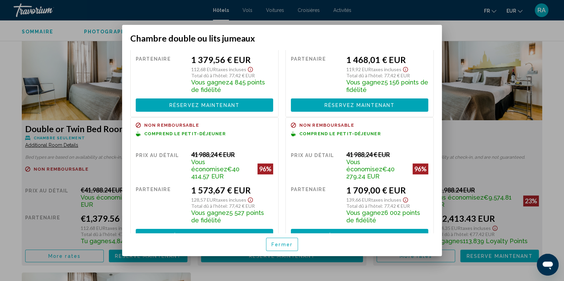
click at [274, 242] on font "Fermer" at bounding box center [282, 244] width 21 height 5
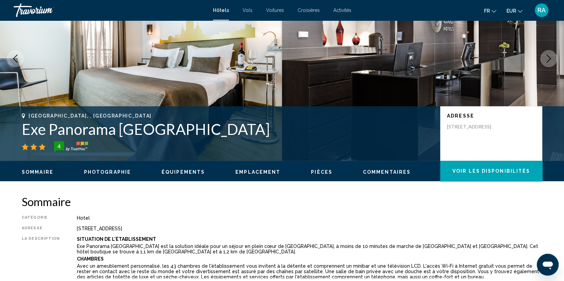
scroll to position [61, 0]
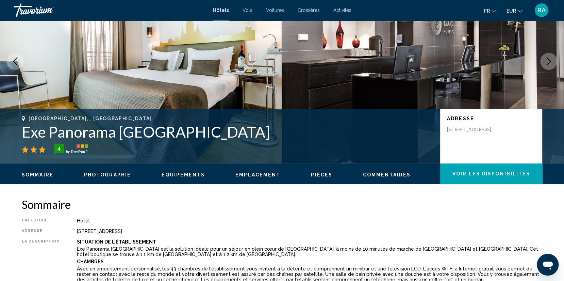
click at [127, 132] on h1 "Exe Panorama [GEOGRAPHIC_DATA]" at bounding box center [228, 132] width 412 height 18
copy div "Exe Panorama [GEOGRAPHIC_DATA]"
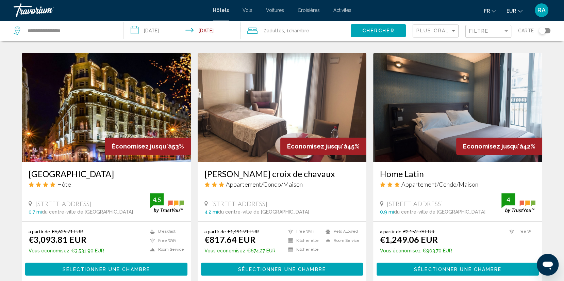
scroll to position [266, 0]
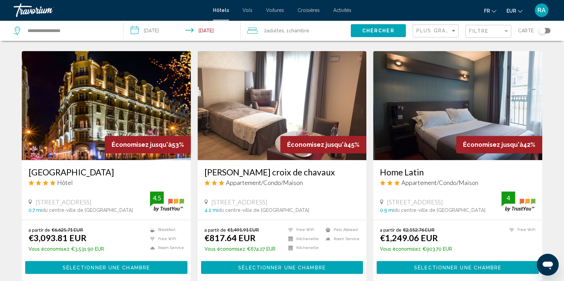
click at [315, 167] on h3 "[PERSON_NAME] croix de chavaux" at bounding box center [283, 172] width 156 height 10
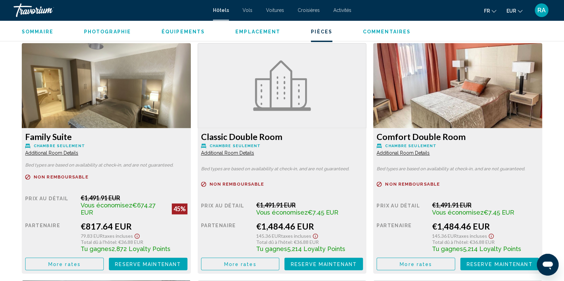
scroll to position [933, 0]
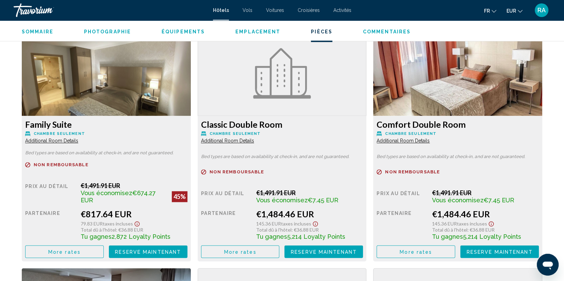
click at [75, 249] on span "More rates" at bounding box center [64, 251] width 32 height 5
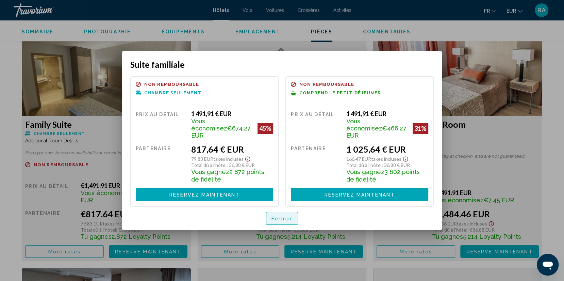
click at [277, 216] on font "Fermer" at bounding box center [282, 218] width 21 height 5
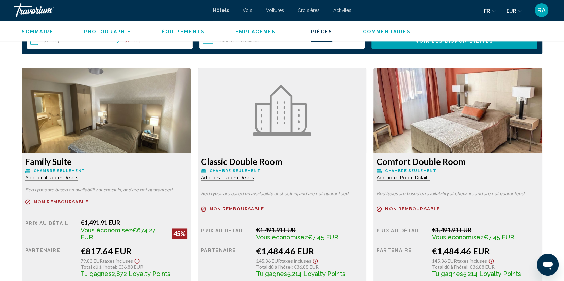
scroll to position [902, 0]
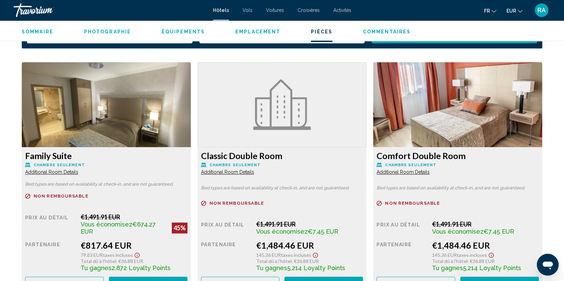
click at [54, 173] on span "Additional Room Details" at bounding box center [51, 171] width 53 height 5
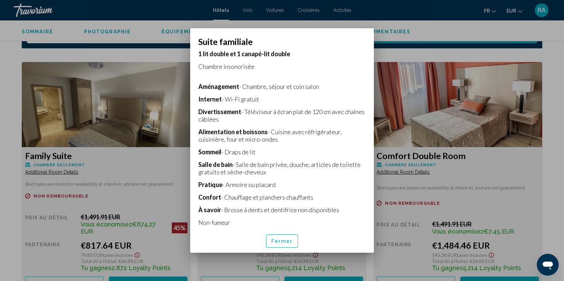
scroll to position [144, 0]
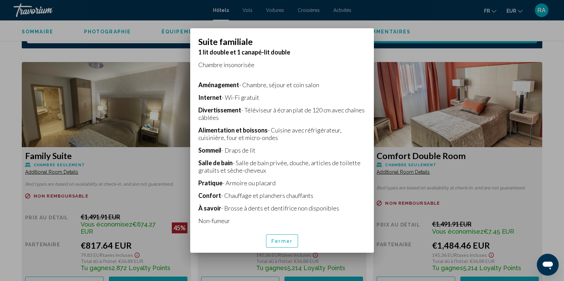
click at [285, 243] on font "Fermer" at bounding box center [282, 241] width 21 height 5
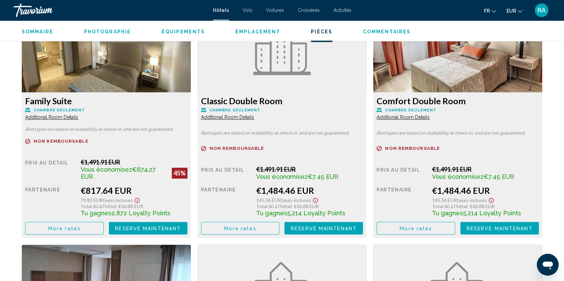
scroll to position [960, 0]
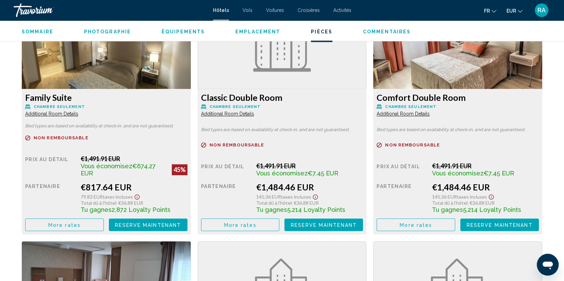
click at [87, 222] on button "More rates" at bounding box center [64, 224] width 79 height 13
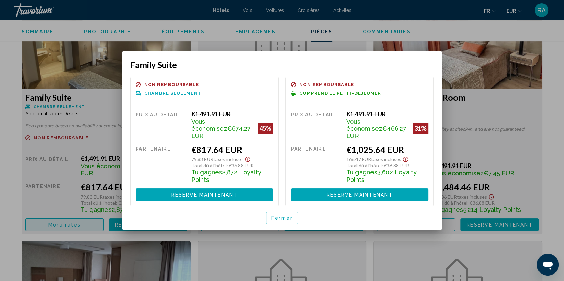
scroll to position [0, 0]
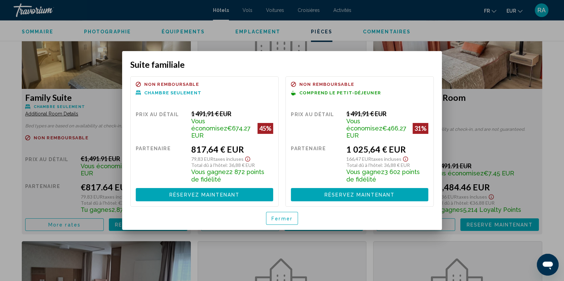
click at [288, 216] on font "Fermer" at bounding box center [282, 218] width 21 height 5
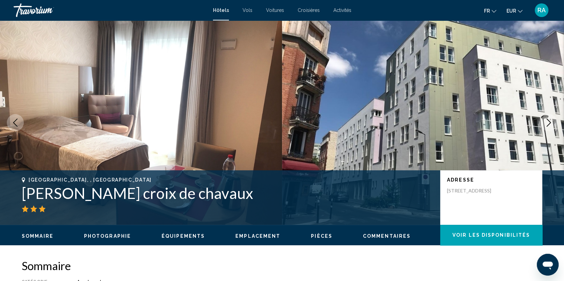
click at [486, 193] on p "[STREET_ADDRESS]" at bounding box center [474, 191] width 54 height 6
copy p "[STREET_ADDRESS]"
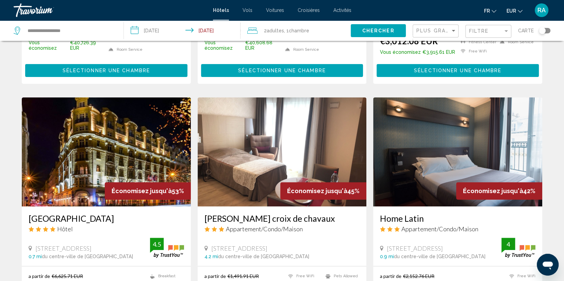
scroll to position [236, 0]
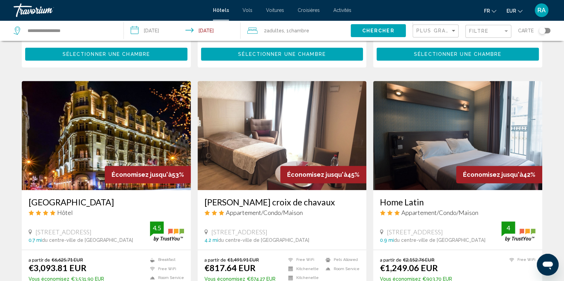
click at [405, 197] on h3 "Home Latin" at bounding box center [458, 202] width 156 height 10
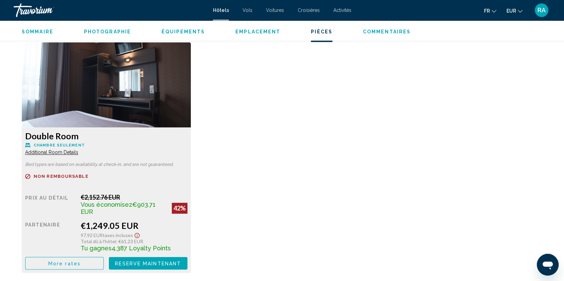
scroll to position [893, 0]
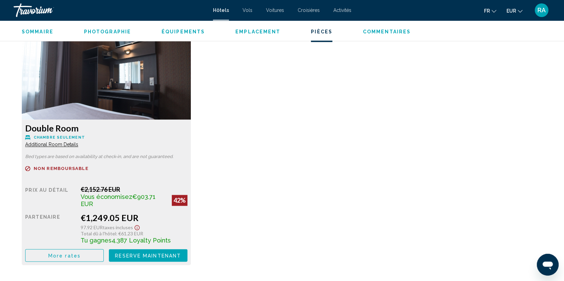
click at [57, 253] on span "More rates" at bounding box center [64, 255] width 32 height 5
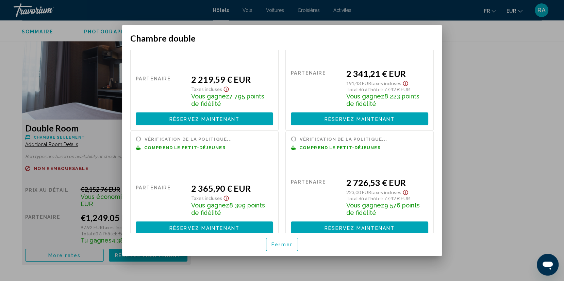
scroll to position [171, 0]
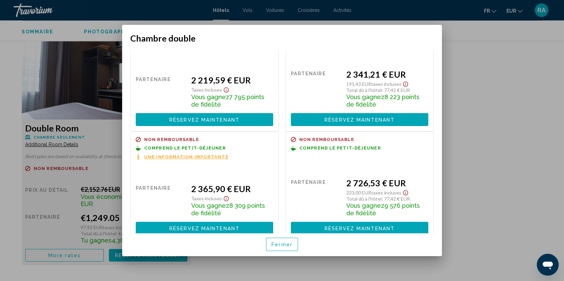
click at [210, 154] on font "Une information importante" at bounding box center [186, 156] width 84 height 5
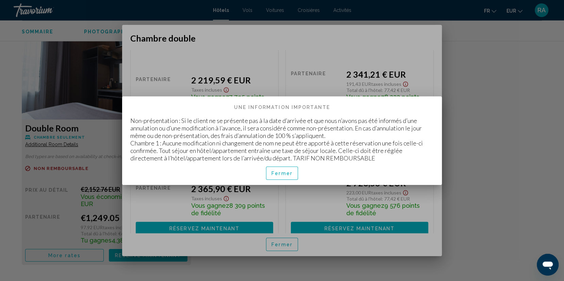
click at [283, 172] on font "Fermer" at bounding box center [282, 173] width 21 height 5
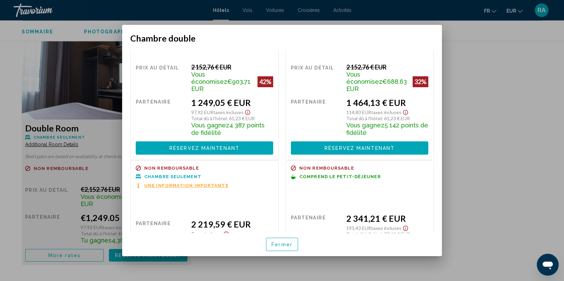
scroll to position [42, 0]
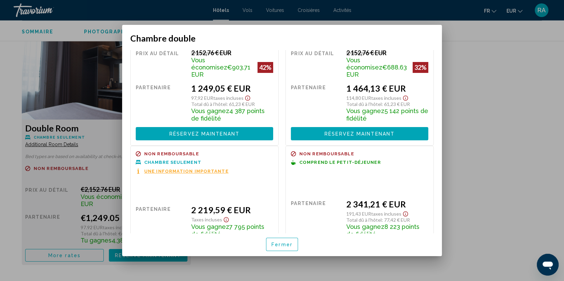
click at [287, 244] on font "Fermer" at bounding box center [282, 244] width 21 height 5
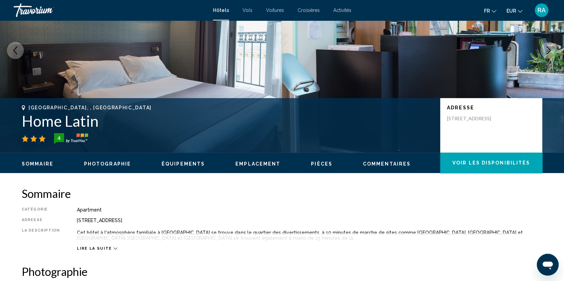
scroll to position [0, 0]
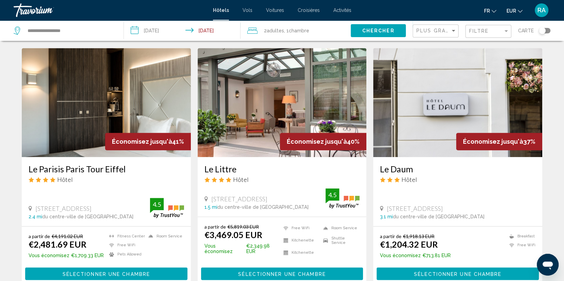
scroll to position [515, 0]
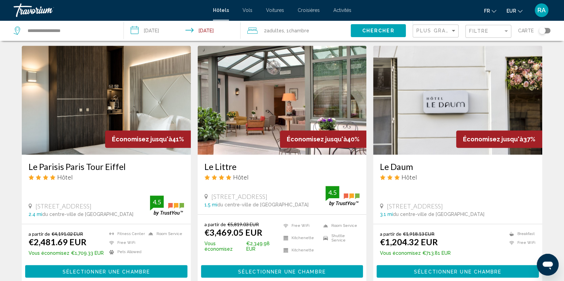
click at [392, 161] on h3 "Le Daum" at bounding box center [458, 166] width 156 height 10
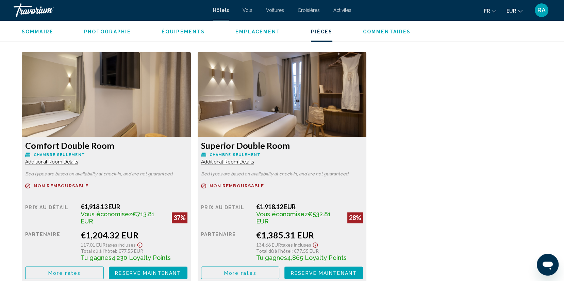
scroll to position [928, 0]
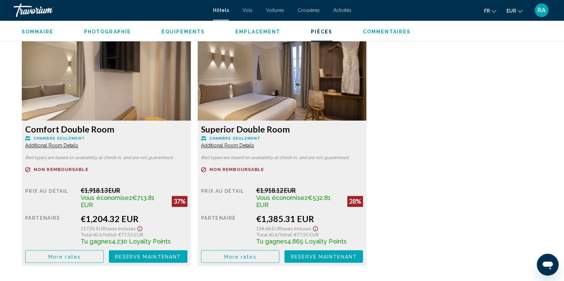
click at [66, 254] on span "More rates" at bounding box center [64, 256] width 32 height 5
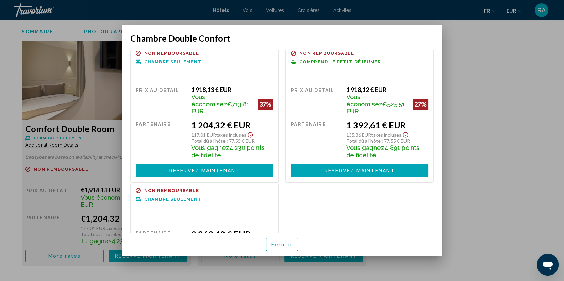
scroll to position [0, 0]
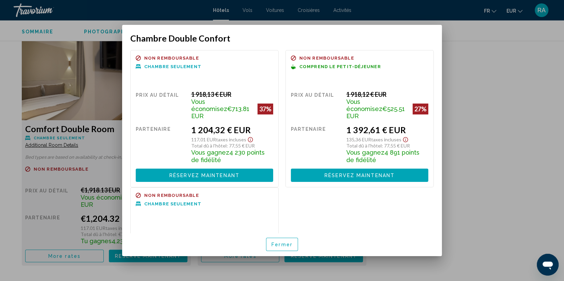
click at [278, 245] on font "Fermer" at bounding box center [282, 244] width 21 height 5
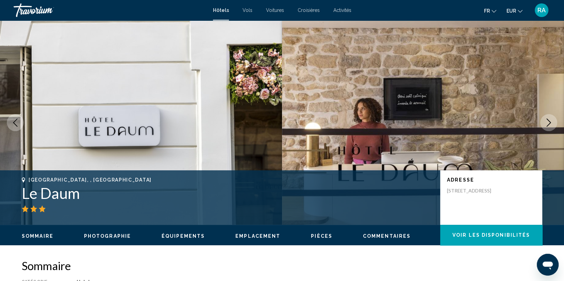
click at [53, 197] on h1 "Le Daum" at bounding box center [228, 193] width 412 height 18
copy div "Le Daum"
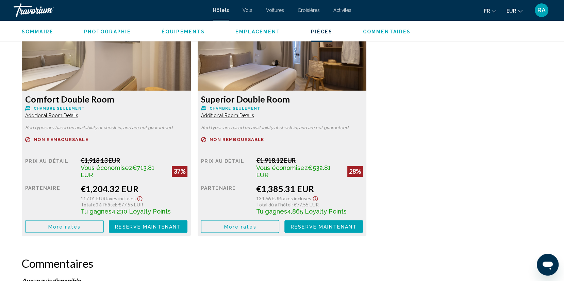
scroll to position [985, 0]
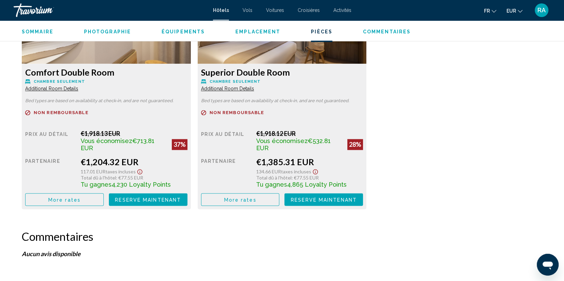
click at [70, 197] on span "More rates" at bounding box center [64, 199] width 32 height 5
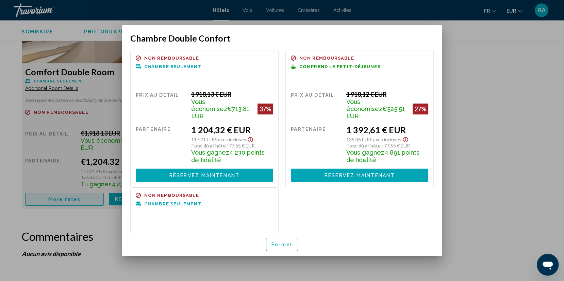
scroll to position [0, 0]
click at [286, 243] on font "Fermer" at bounding box center [282, 244] width 21 height 5
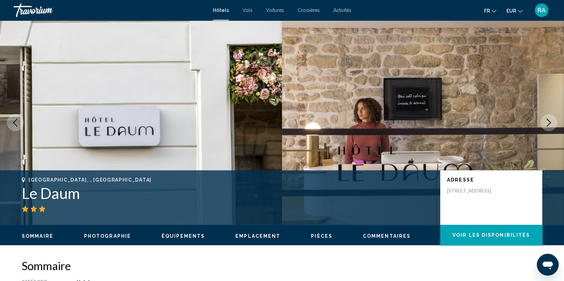
click at [294, 209] on div "Contenu principal" at bounding box center [228, 208] width 412 height 7
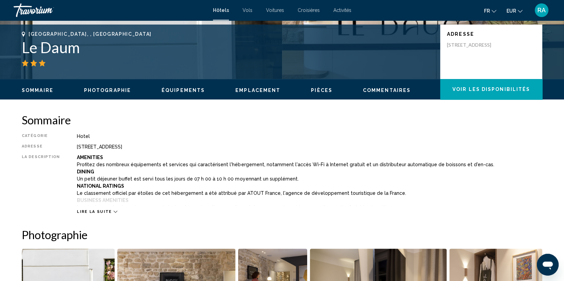
scroll to position [151, 0]
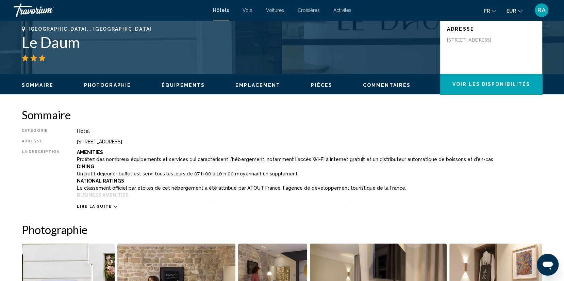
click at [100, 205] on span "Lire la suite" at bounding box center [94, 206] width 35 height 4
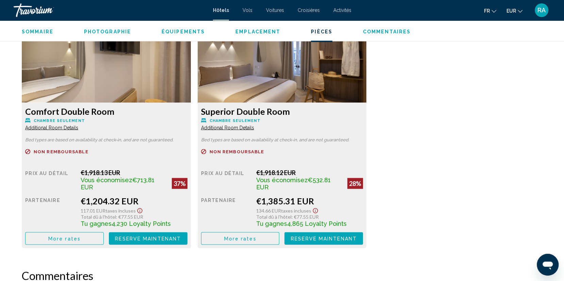
scroll to position [1163, 0]
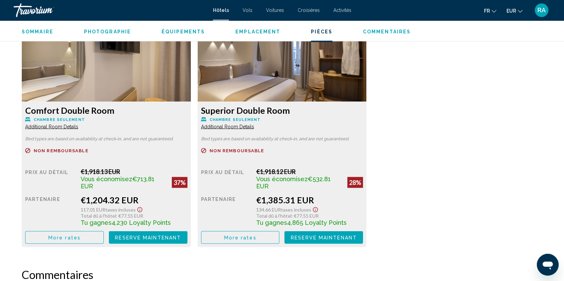
click at [70, 126] on span "Additional Room Details" at bounding box center [51, 126] width 53 height 5
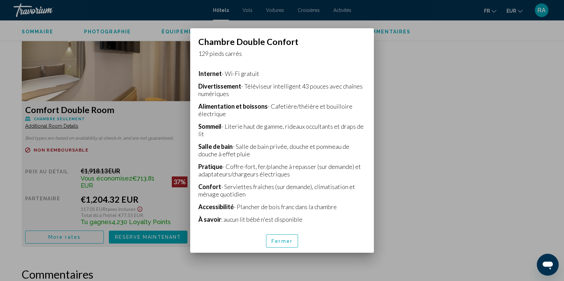
scroll to position [152, 0]
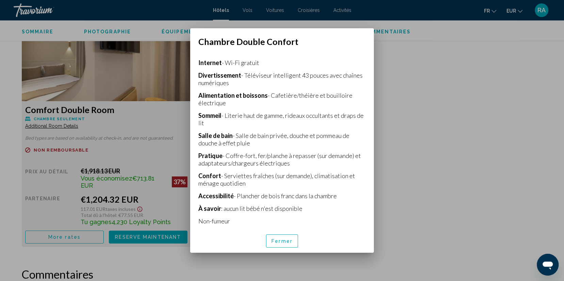
click at [280, 248] on div "Fermer" at bounding box center [281, 240] width 167 height 23
click at [282, 241] on font "Fermer" at bounding box center [282, 241] width 21 height 5
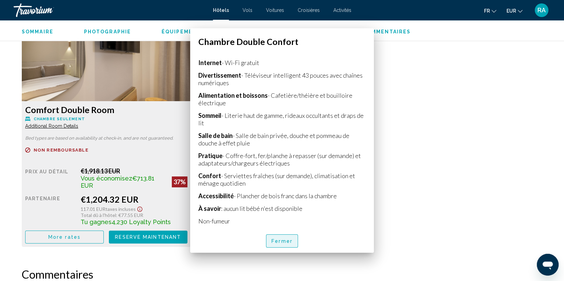
scroll to position [1163, 0]
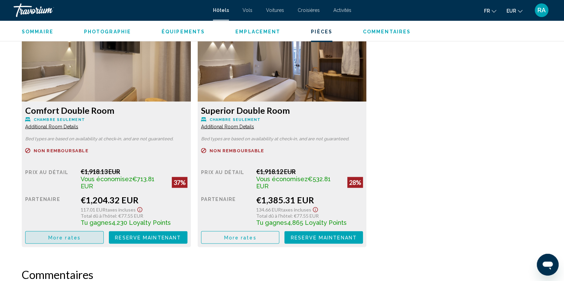
click at [80, 233] on button "More rates" at bounding box center [64, 237] width 79 height 13
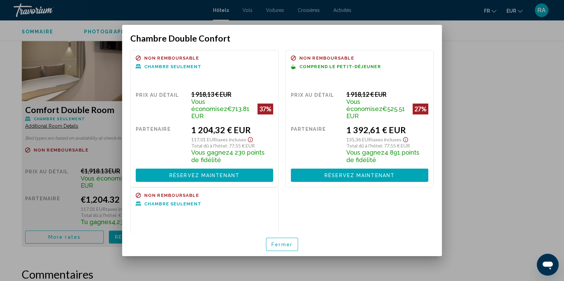
click at [282, 243] on font "Fermer" at bounding box center [282, 244] width 21 height 5
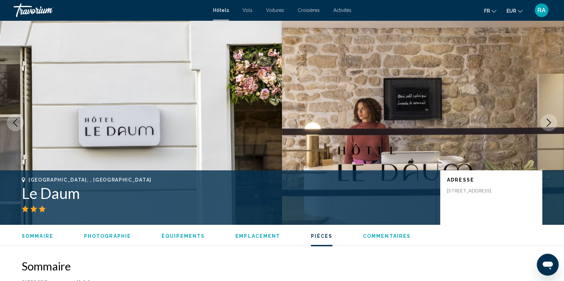
scroll to position [1163, 0]
